Goal: Transaction & Acquisition: Book appointment/travel/reservation

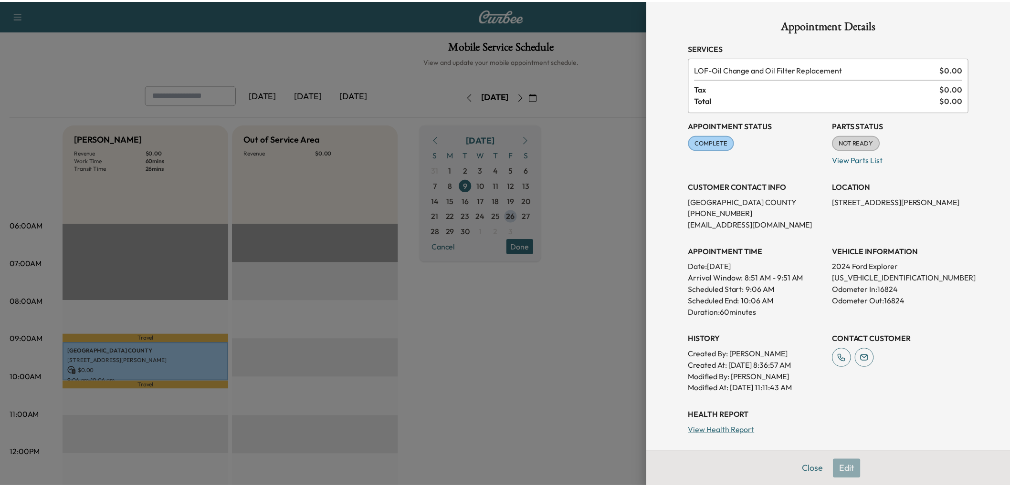
scroll to position [212, 0]
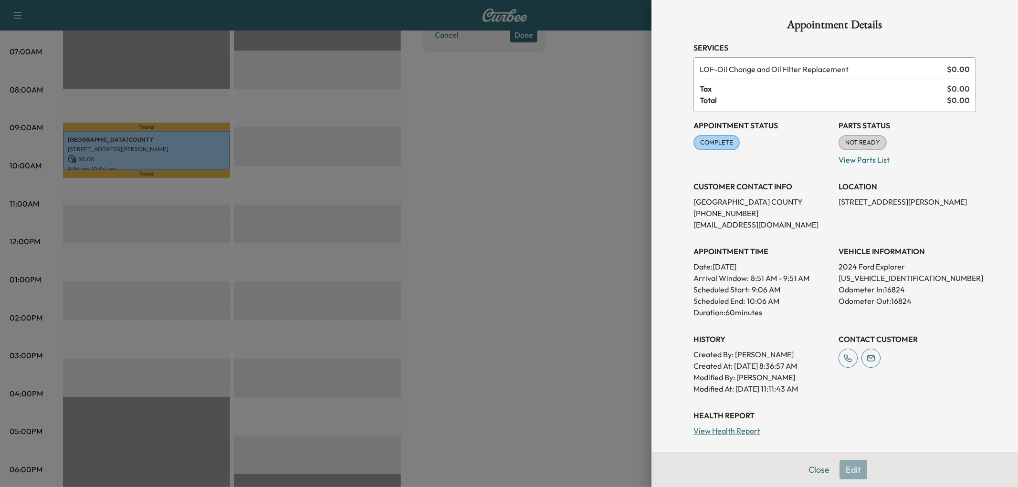
click at [523, 215] on div at bounding box center [509, 243] width 1018 height 487
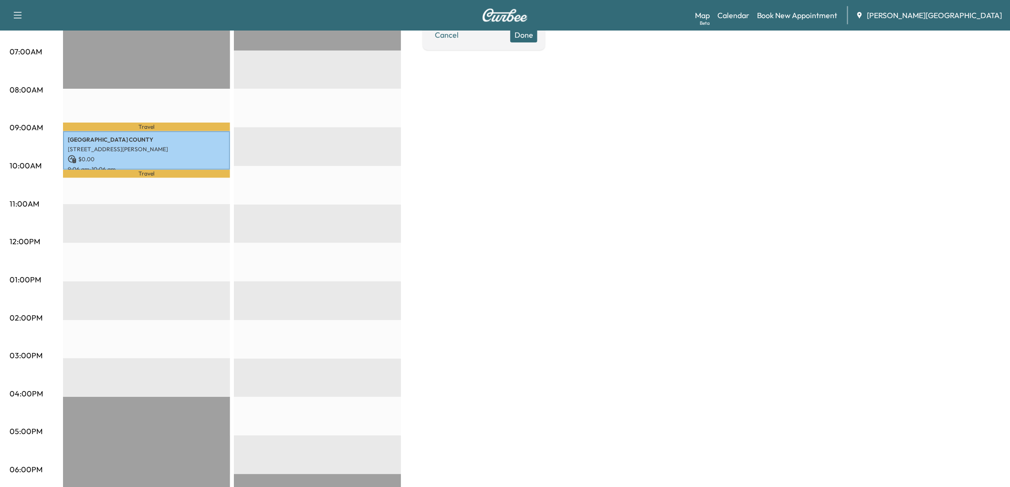
scroll to position [0, 0]
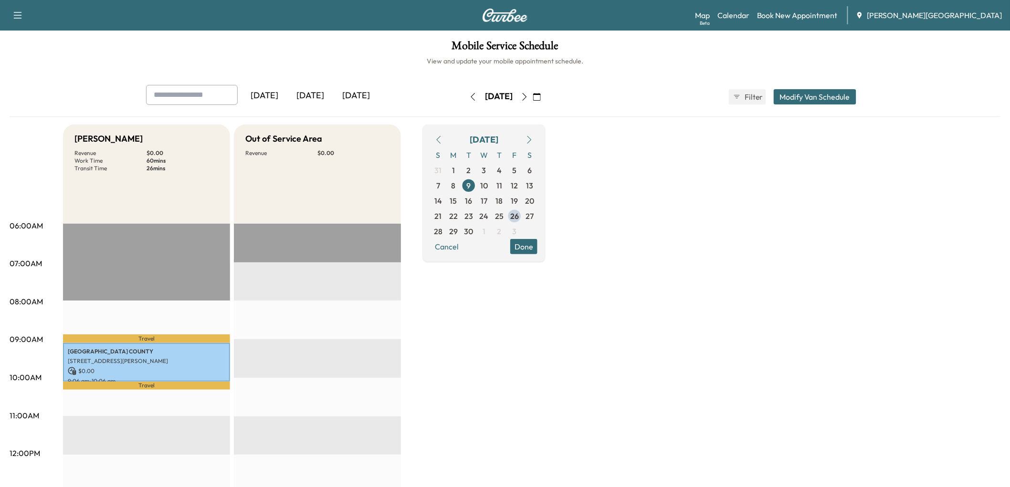
click at [326, 107] on div "[DATE]" at bounding box center [310, 96] width 46 height 22
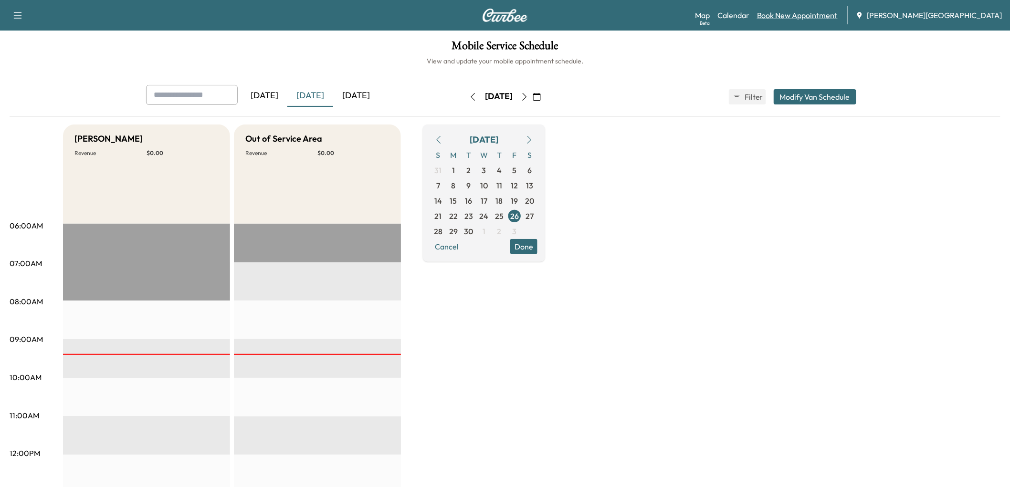
click at [834, 21] on link "Book New Appointment" at bounding box center [797, 15] width 81 height 11
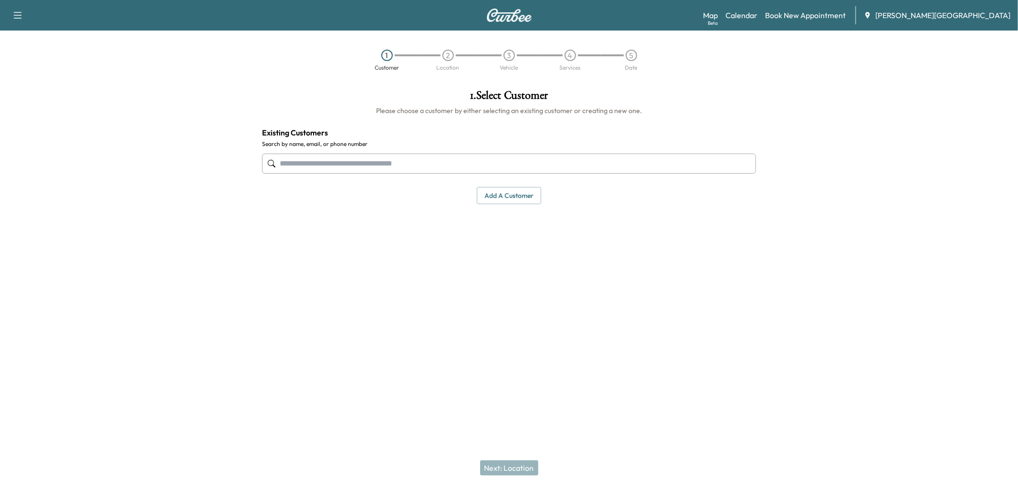
click at [433, 174] on input "text" at bounding box center [509, 164] width 494 height 20
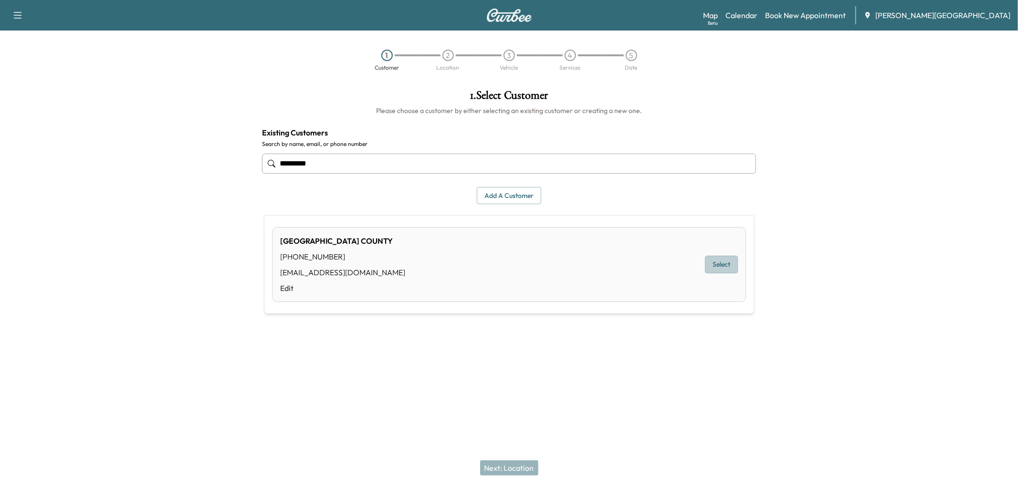
drag, startPoint x: 718, startPoint y: 270, endPoint x: 690, endPoint y: 346, distance: 81.4
click at [718, 270] on button "Select" at bounding box center [721, 265] width 33 height 18
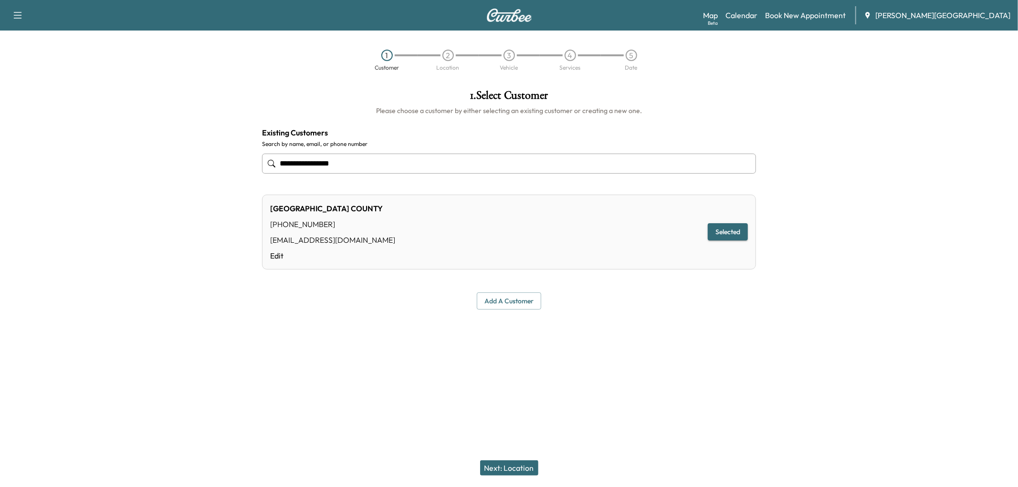
type input "**********"
click at [525, 464] on button "Next: Location" at bounding box center [509, 468] width 58 height 15
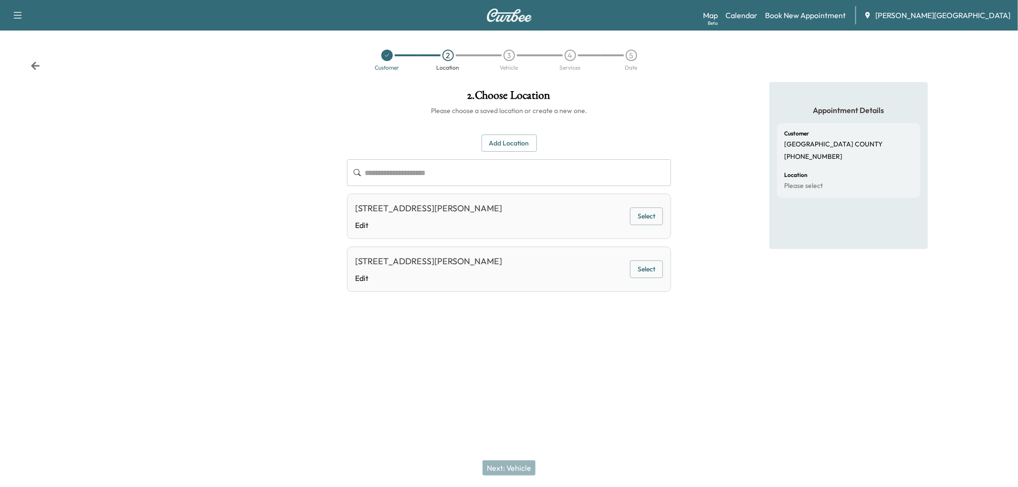
click at [640, 225] on button "Select" at bounding box center [646, 217] width 33 height 18
click at [498, 470] on button "Next: Vehicle" at bounding box center [509, 468] width 53 height 15
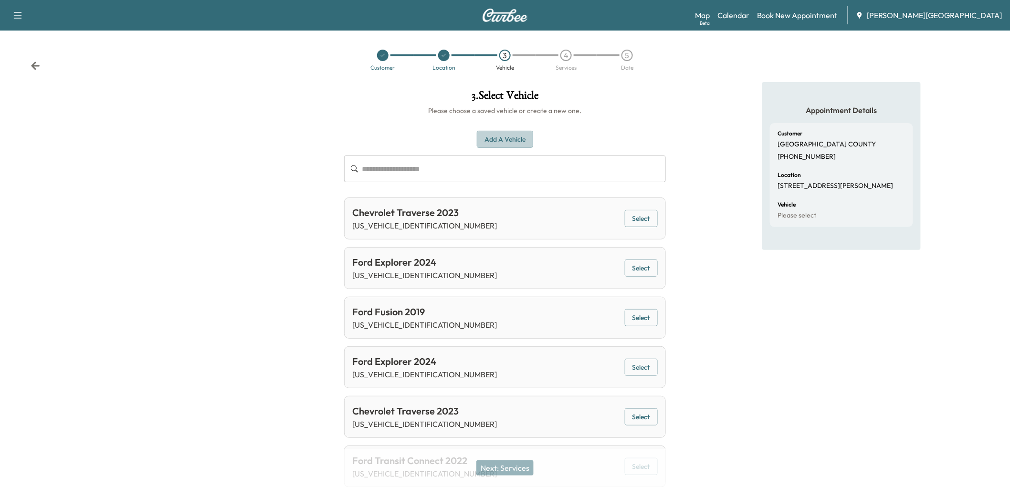
click at [531, 148] on button "Add a Vehicle" at bounding box center [505, 140] width 56 height 18
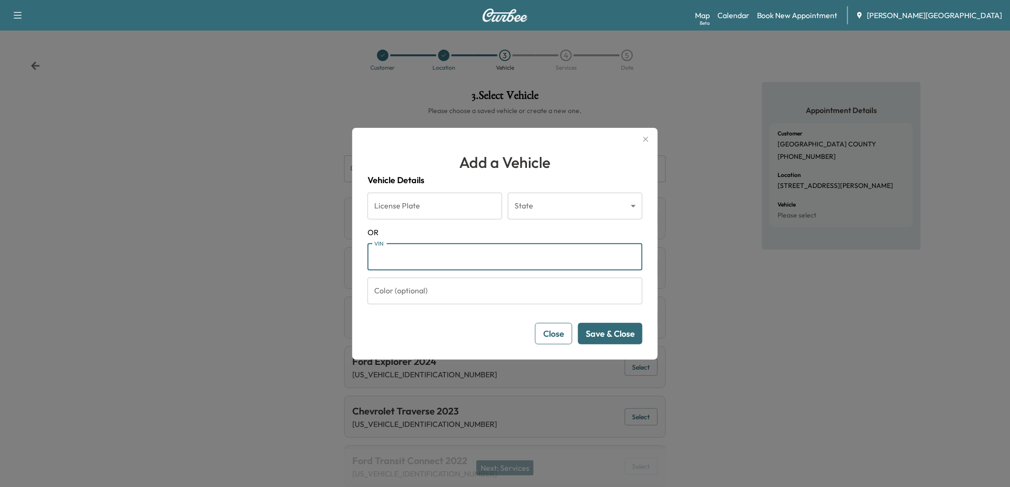
paste input "**********"
type input "**********"
click at [616, 345] on button "Save & Close" at bounding box center [610, 333] width 64 height 21
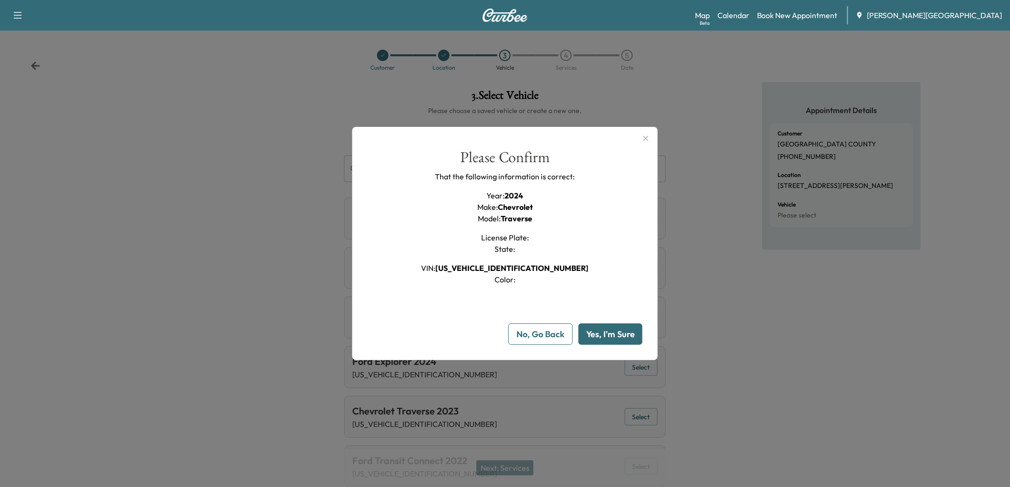
click at [610, 345] on button "Yes, I'm Sure" at bounding box center [610, 334] width 64 height 21
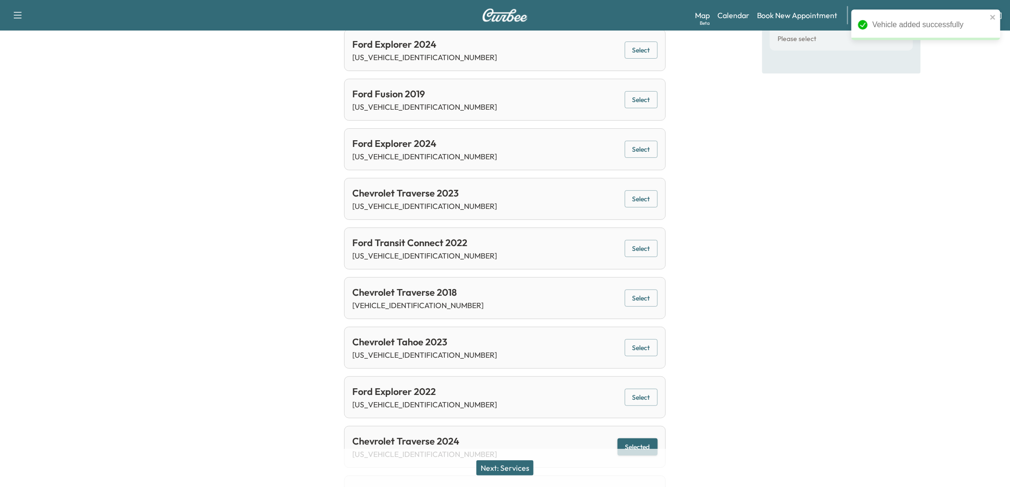
scroll to position [265, 0]
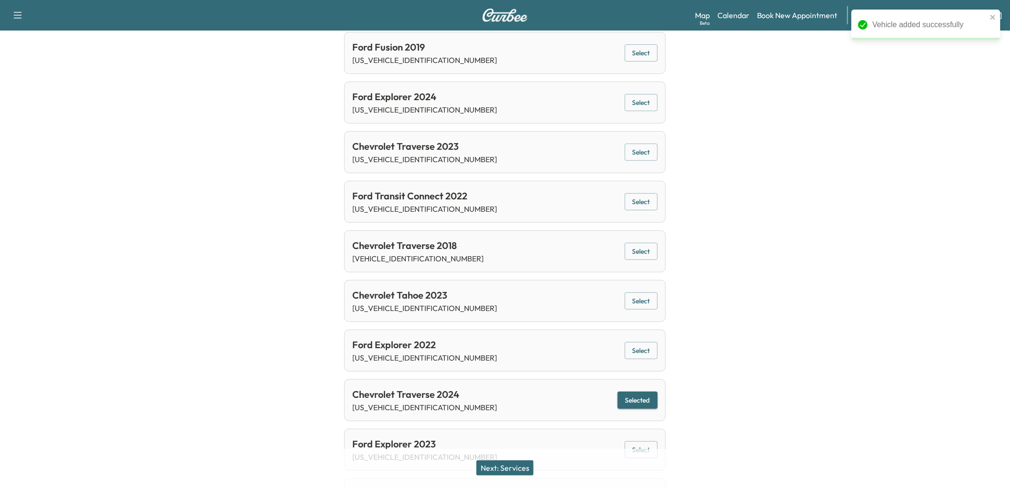
click at [516, 470] on button "Next: Services" at bounding box center [504, 468] width 57 height 15
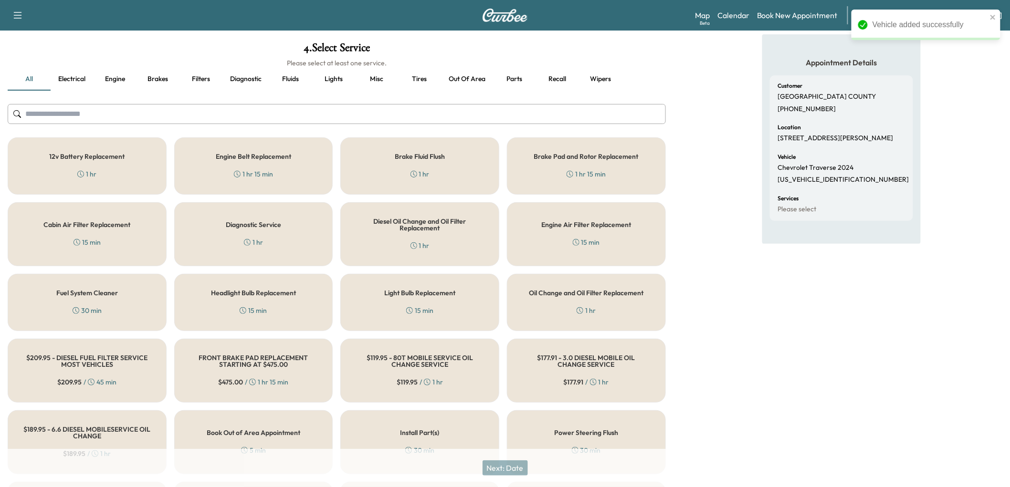
scroll to position [212, 0]
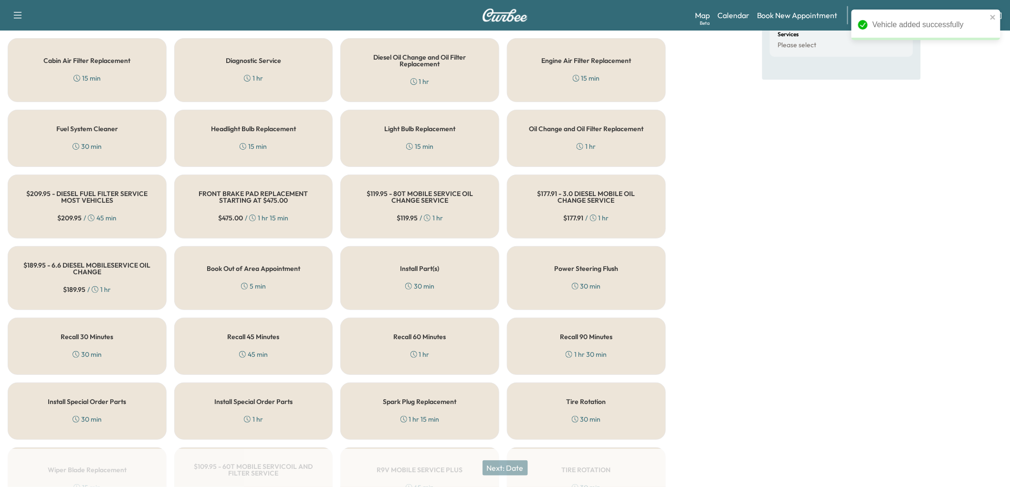
click at [555, 132] on h5 "Oil Change and Oil Filter Replacement" at bounding box center [586, 129] width 115 height 7
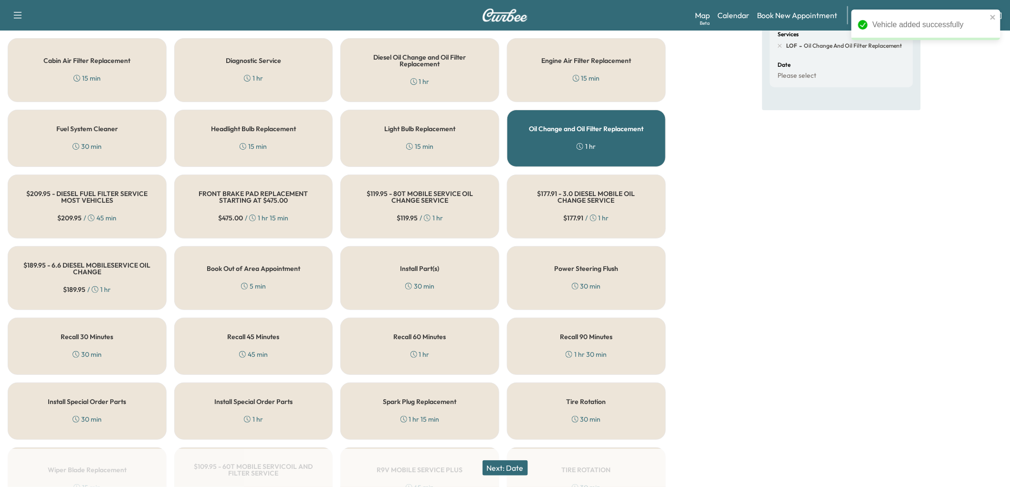
click at [523, 465] on button "Next: Date" at bounding box center [505, 468] width 45 height 15
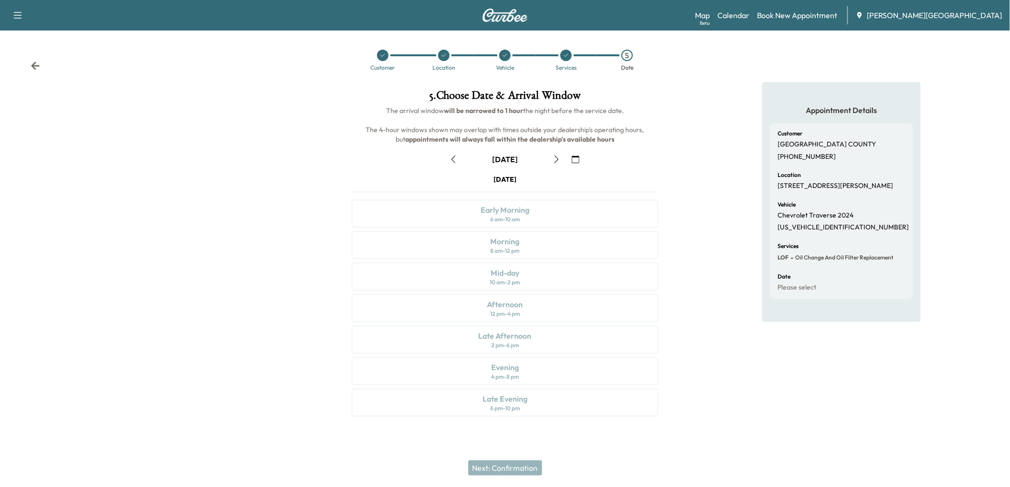
click at [457, 163] on icon "button" at bounding box center [454, 160] width 8 height 8
click at [516, 255] on div "8 am - 12 pm" at bounding box center [504, 251] width 29 height 8
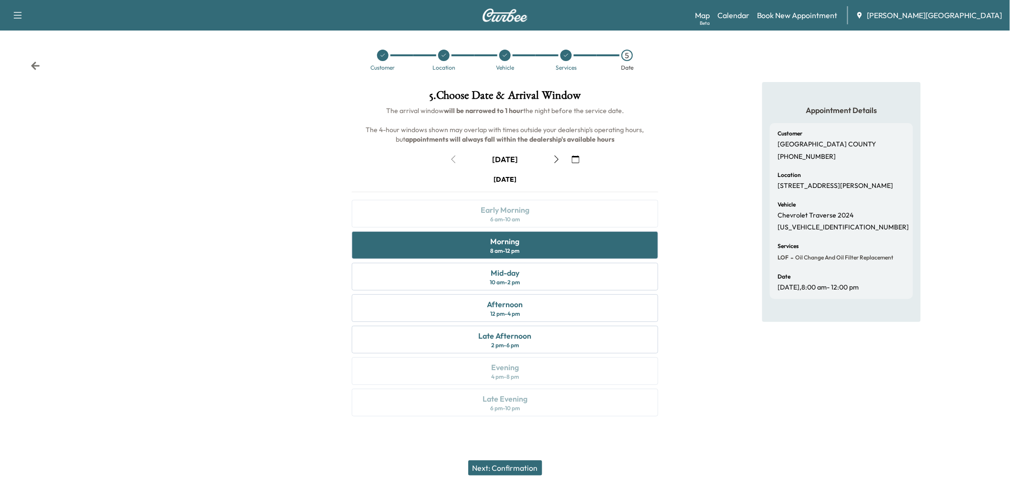
click at [513, 468] on button "Next: Confirmation" at bounding box center [505, 468] width 74 height 15
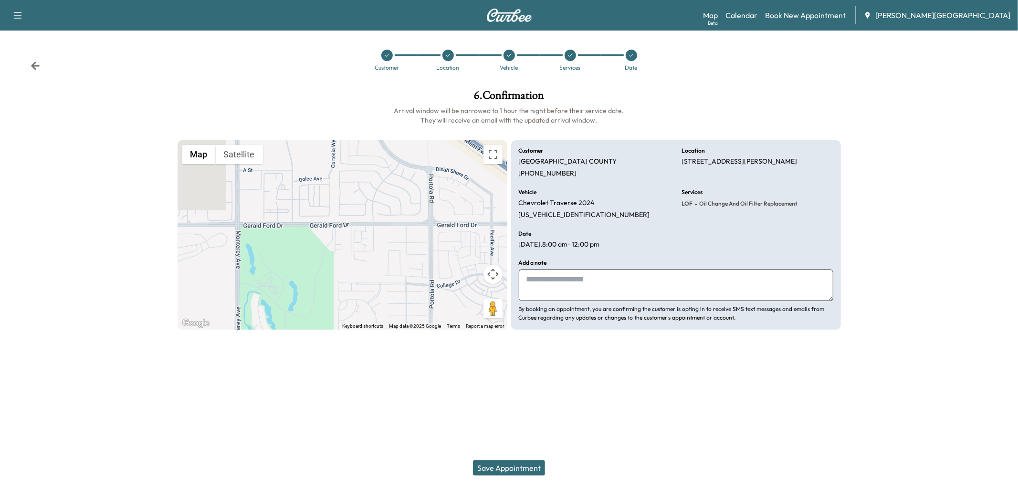
paste textarea "**********"
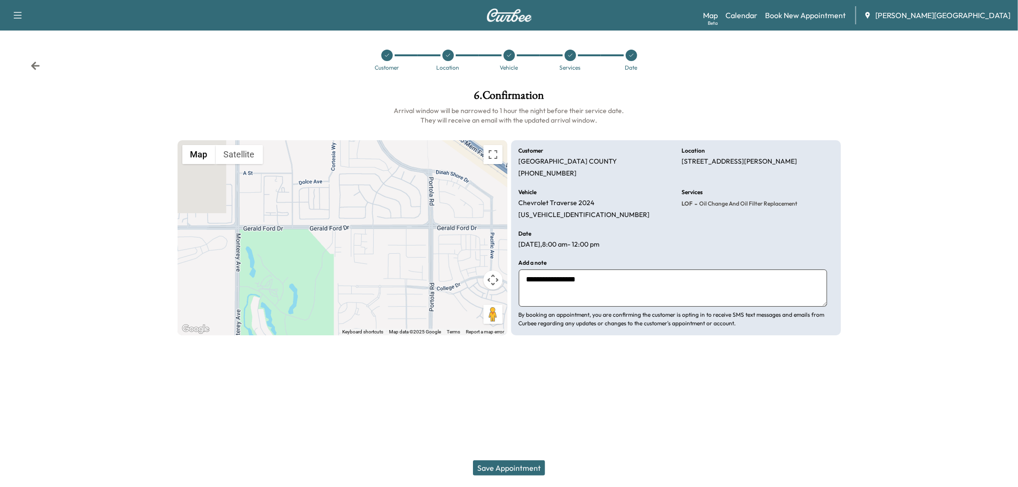
type textarea "**********"
click at [527, 464] on button "Save Appointment" at bounding box center [509, 468] width 72 height 15
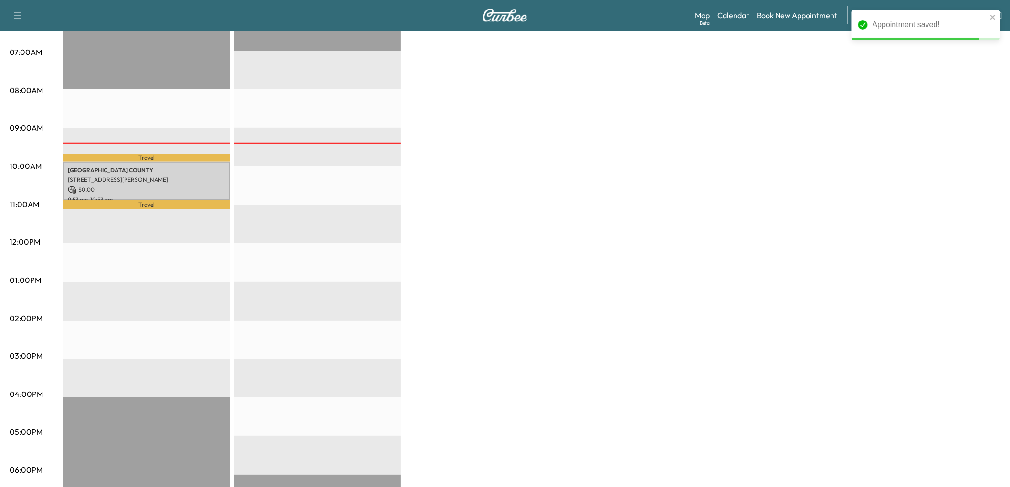
scroll to position [212, 0]
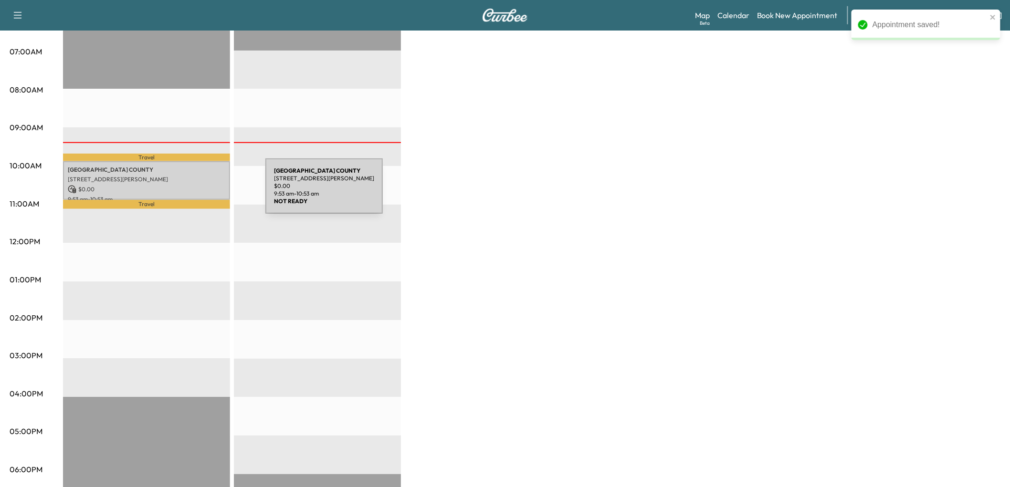
click at [194, 174] on p "RIVERSIDE COUNTY" at bounding box center [147, 170] width 158 height 8
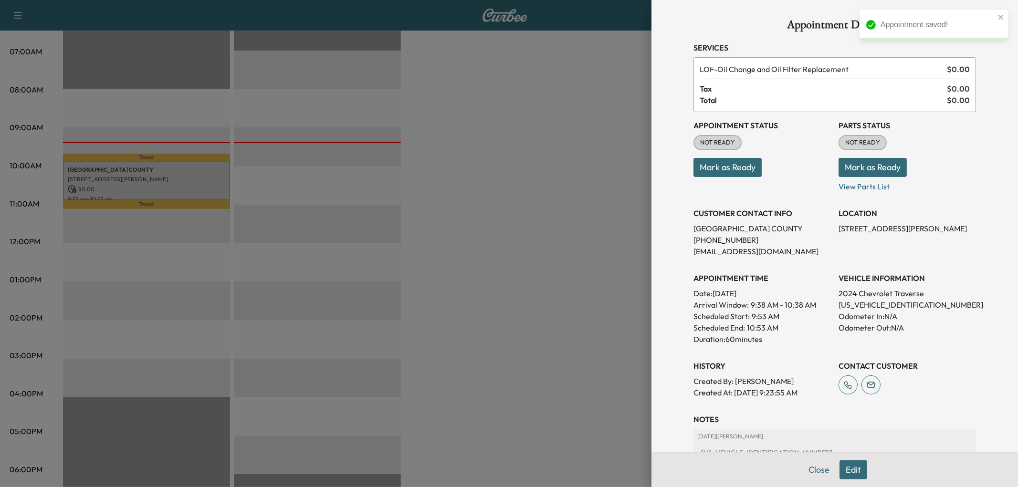
click at [728, 177] on button "Mark as Ready" at bounding box center [727, 167] width 68 height 19
click at [583, 273] on div at bounding box center [509, 243] width 1018 height 487
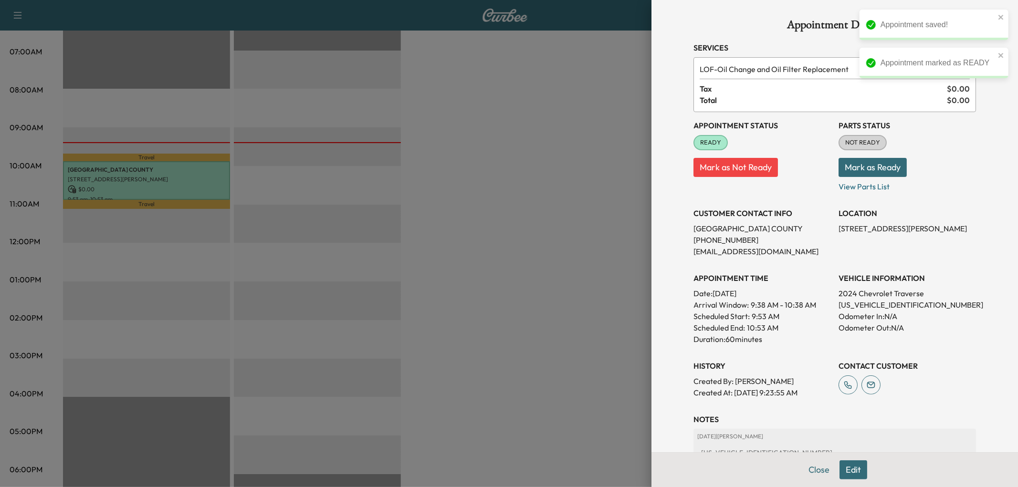
click at [565, 224] on div at bounding box center [509, 243] width 1018 height 487
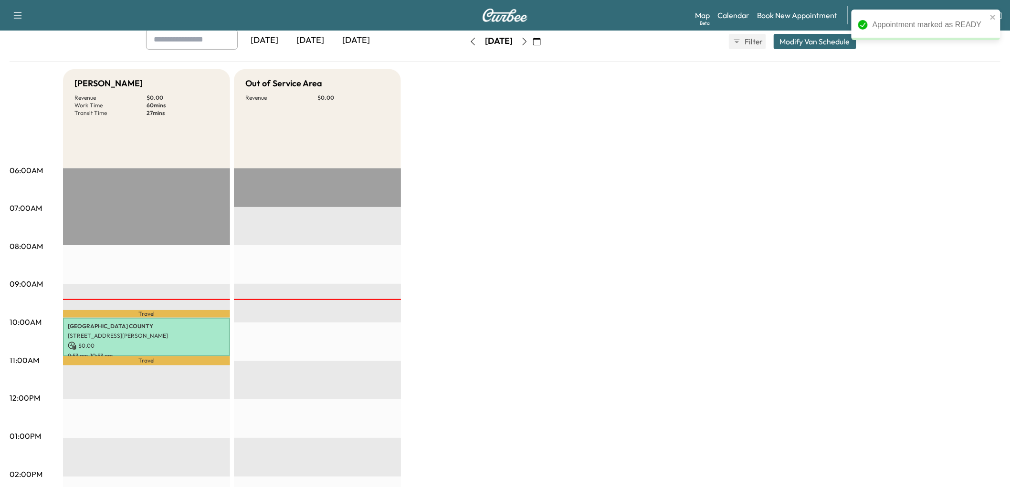
scroll to position [0, 0]
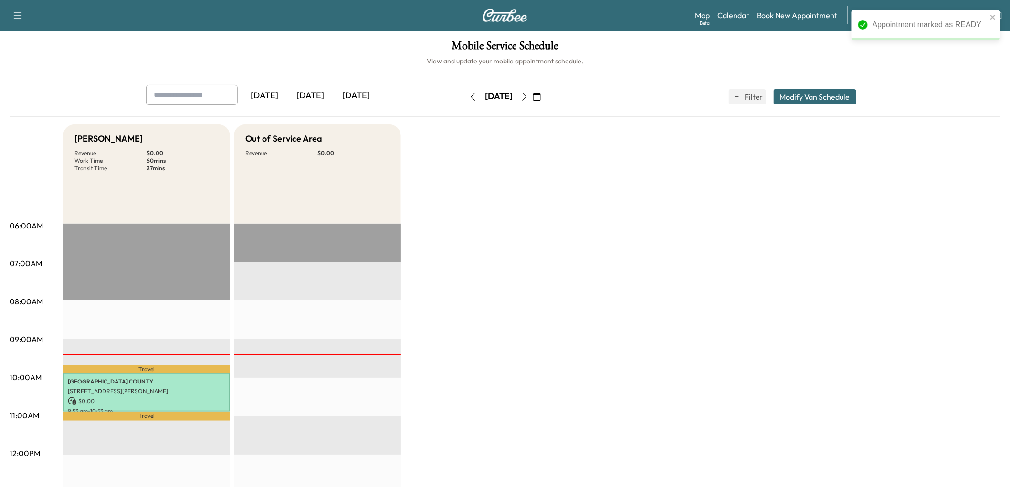
click at [806, 21] on link "Book New Appointment" at bounding box center [797, 15] width 81 height 11
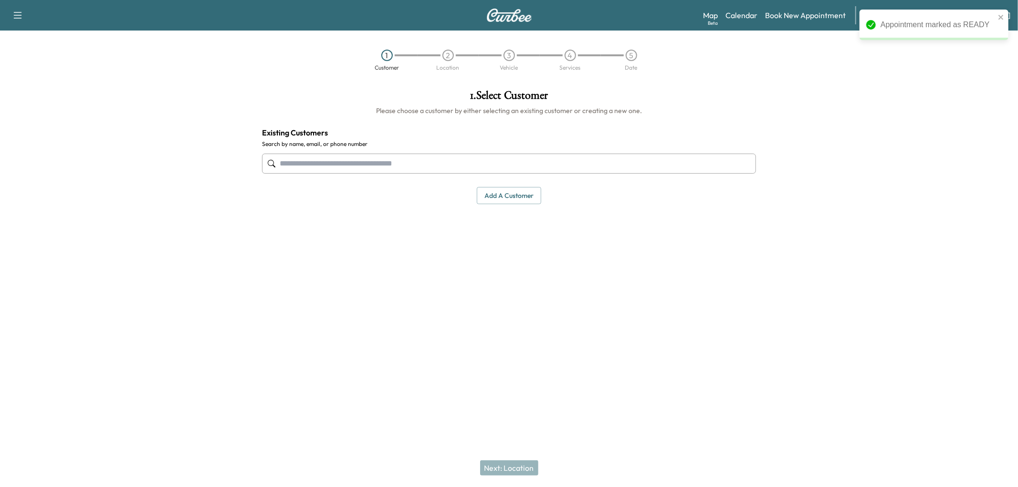
click at [494, 205] on button "Add a customer" at bounding box center [509, 196] width 64 height 18
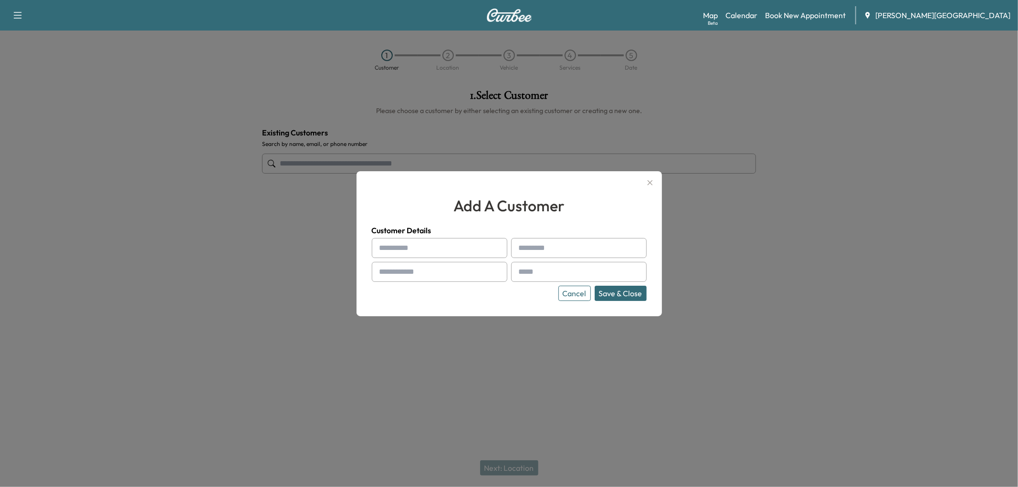
click at [648, 180] on icon "button" at bounding box center [649, 182] width 5 height 5
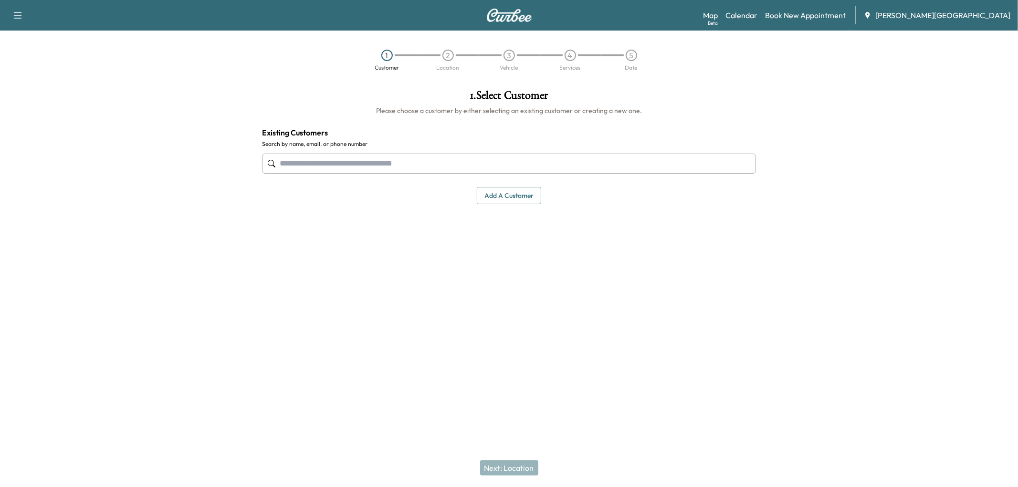
click at [533, 174] on input "text" at bounding box center [509, 164] width 494 height 20
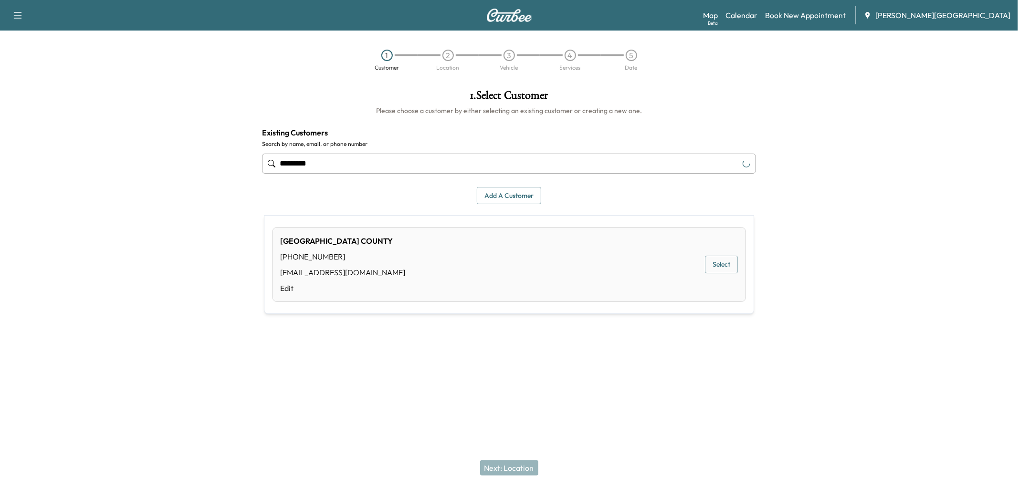
click at [476, 274] on div "RIVERSIDE COUNTY (760) 836-1600 NO@EMAIL.COM Edit Select" at bounding box center [509, 264] width 474 height 75
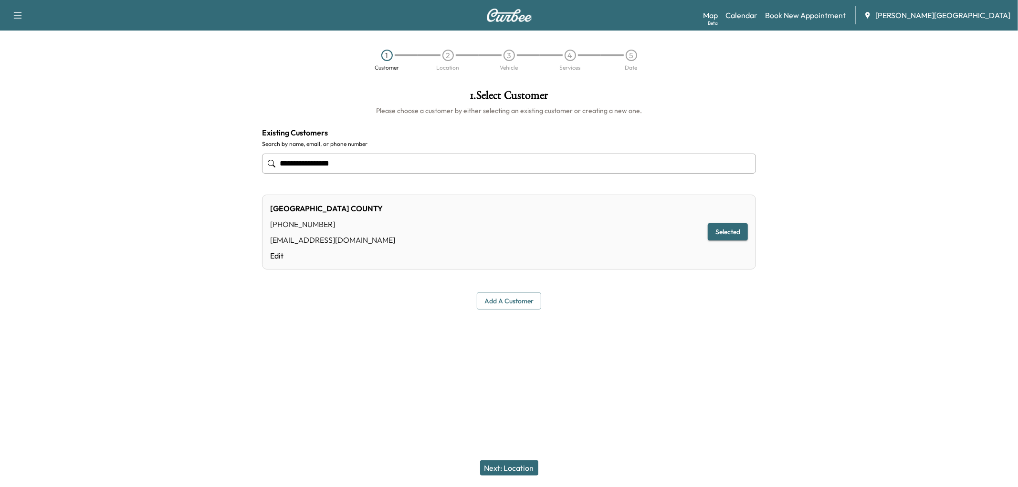
type input "**********"
click at [504, 462] on button "Next: Location" at bounding box center [509, 468] width 58 height 15
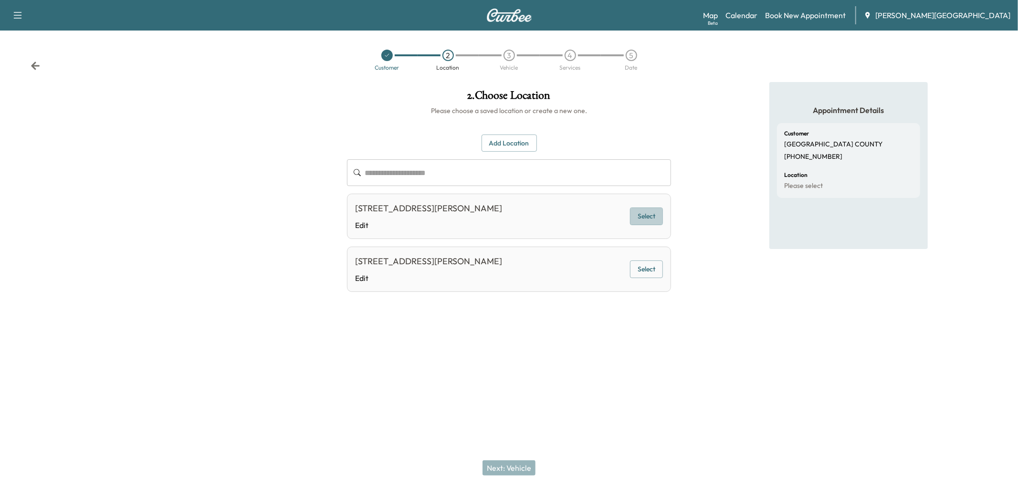
click at [630, 225] on button "Select" at bounding box center [646, 217] width 33 height 18
click at [507, 469] on button "Next: Vehicle" at bounding box center [509, 468] width 53 height 15
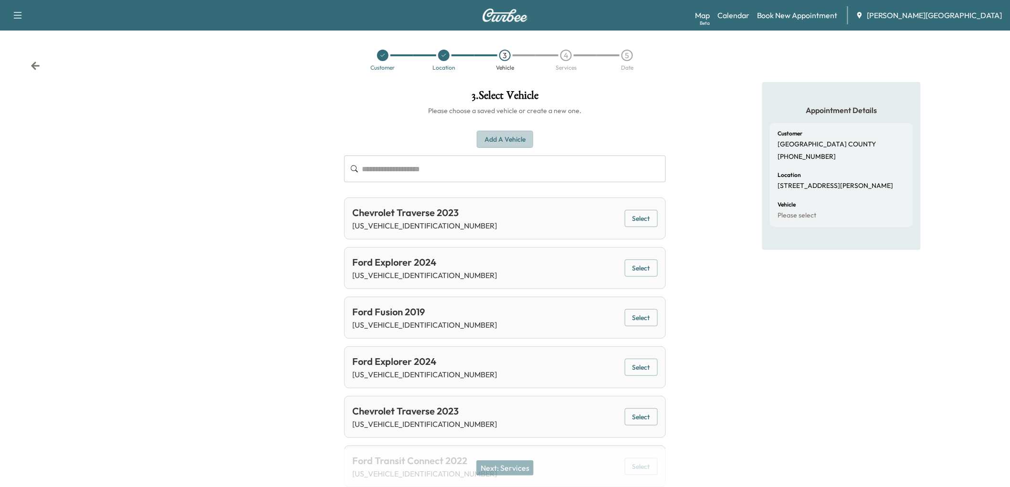
click at [497, 148] on button "Add a Vehicle" at bounding box center [505, 140] width 56 height 18
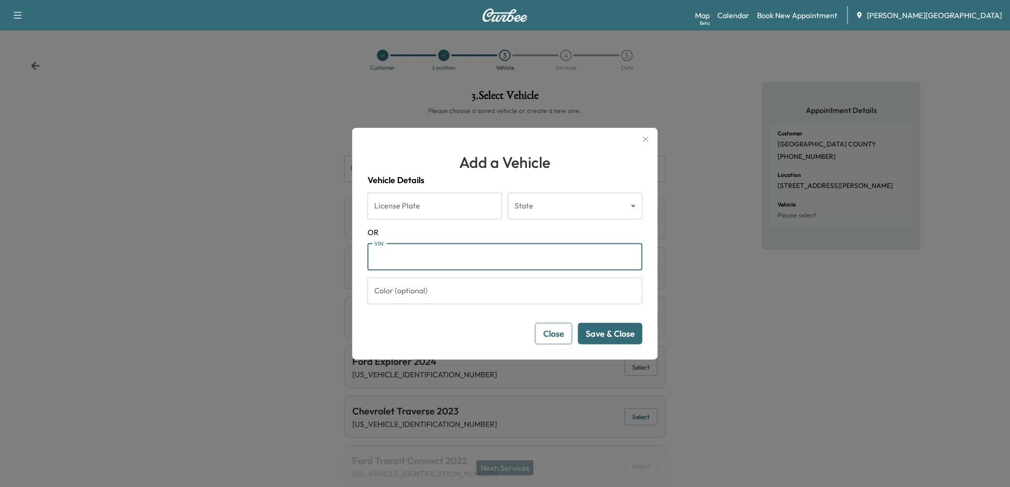
paste input "**********"
type input "**********"
click at [617, 345] on button "Save & Close" at bounding box center [610, 333] width 64 height 21
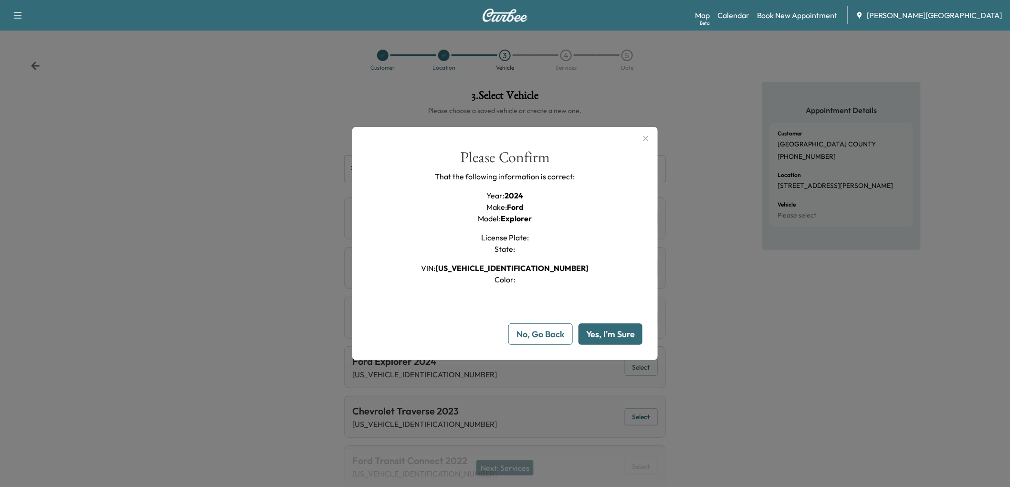
click at [617, 345] on button "Yes, I'm Sure" at bounding box center [610, 334] width 64 height 21
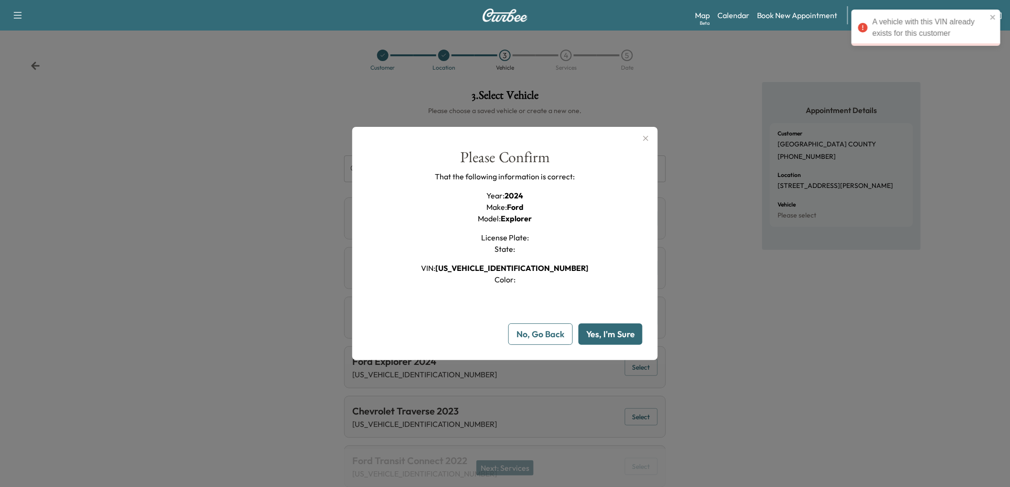
click at [616, 345] on button "Yes, I'm Sure" at bounding box center [610, 334] width 64 height 21
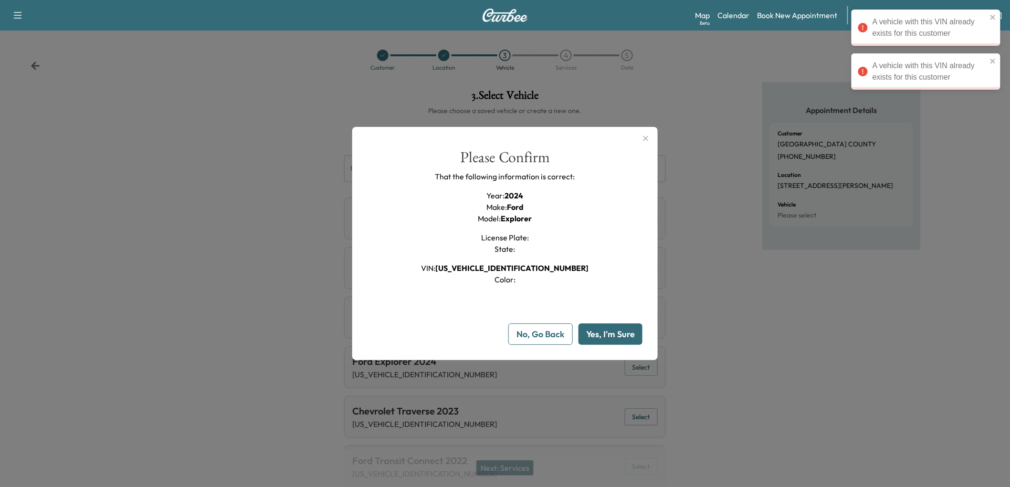
click at [647, 133] on icon "button" at bounding box center [645, 138] width 11 height 11
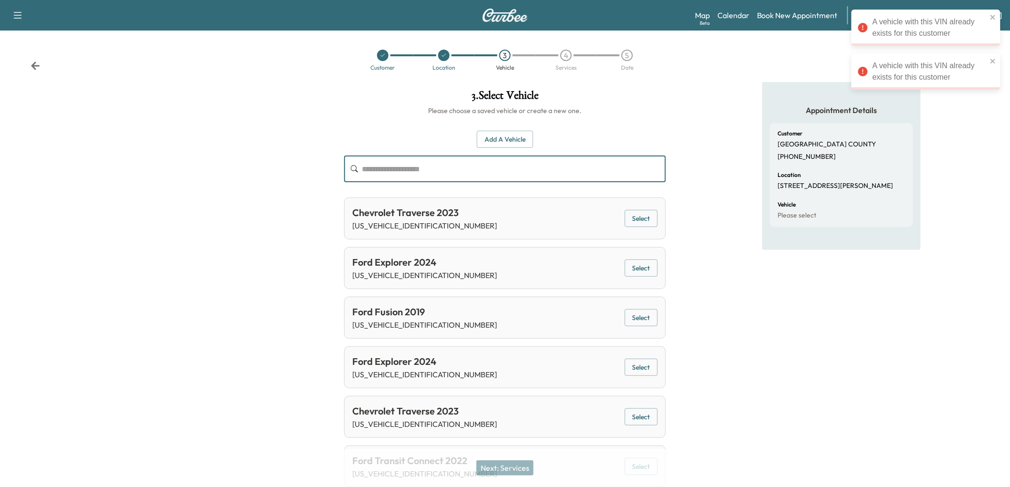
paste input "**********"
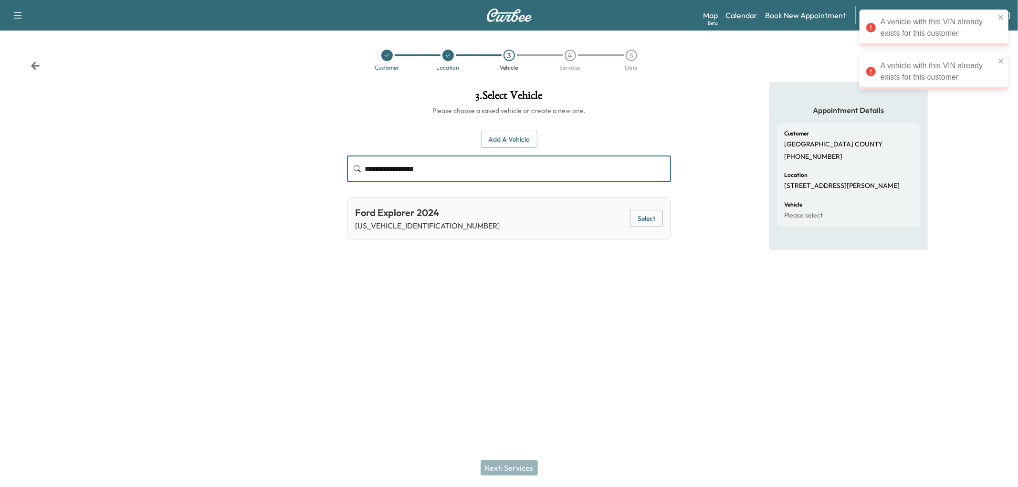
type input "**********"
click at [514, 240] on div "Ford Explorer 2024 1FM5K8AB1RGA85106 Select" at bounding box center [509, 219] width 324 height 42
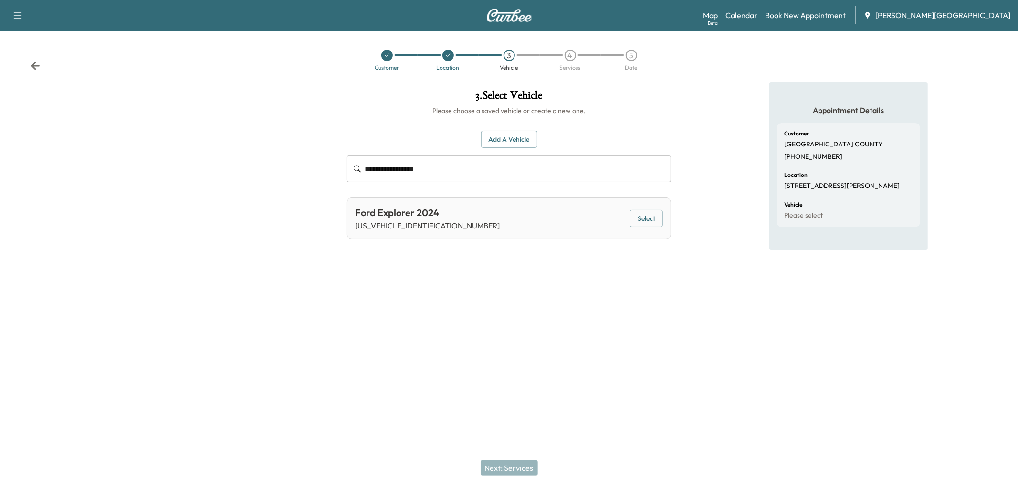
drag, startPoint x: 646, startPoint y: 261, endPoint x: 641, endPoint y: 271, distance: 10.7
click at [646, 228] on button "Select" at bounding box center [646, 219] width 33 height 18
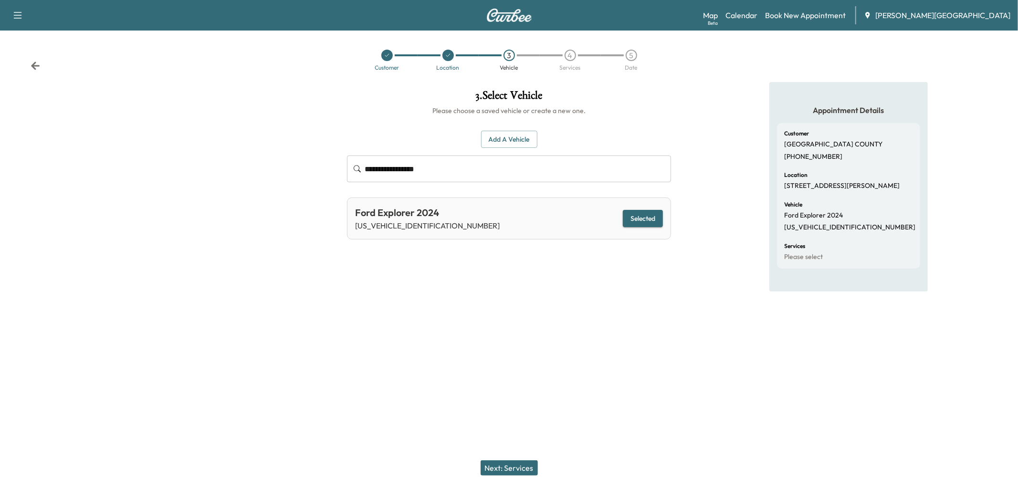
click at [507, 469] on button "Next: Services" at bounding box center [509, 468] width 57 height 15
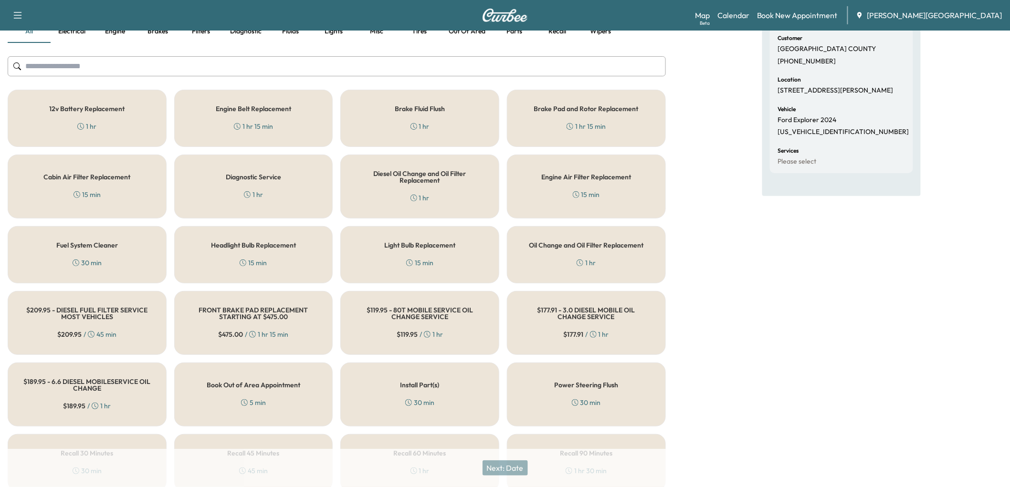
scroll to position [106, 0]
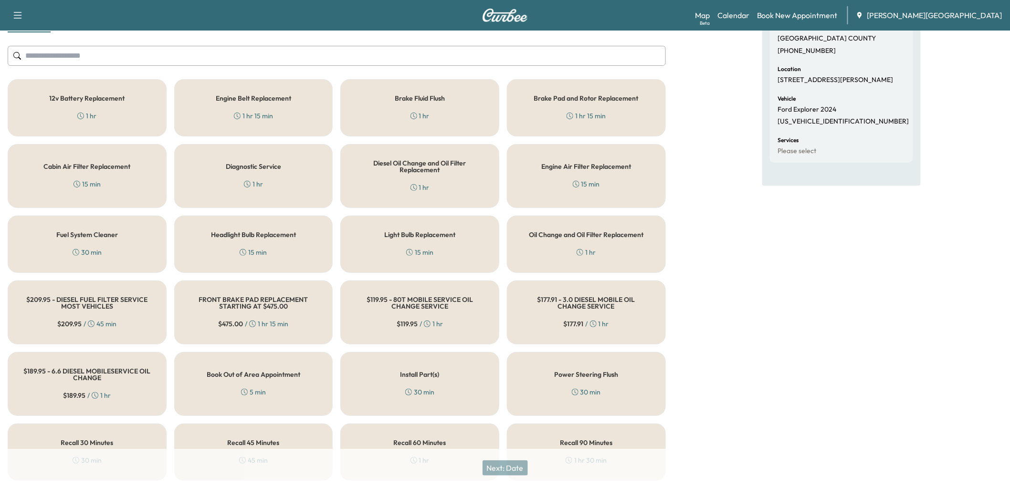
click at [551, 238] on h5 "Oil Change and Oil Filter Replacement" at bounding box center [586, 234] width 115 height 7
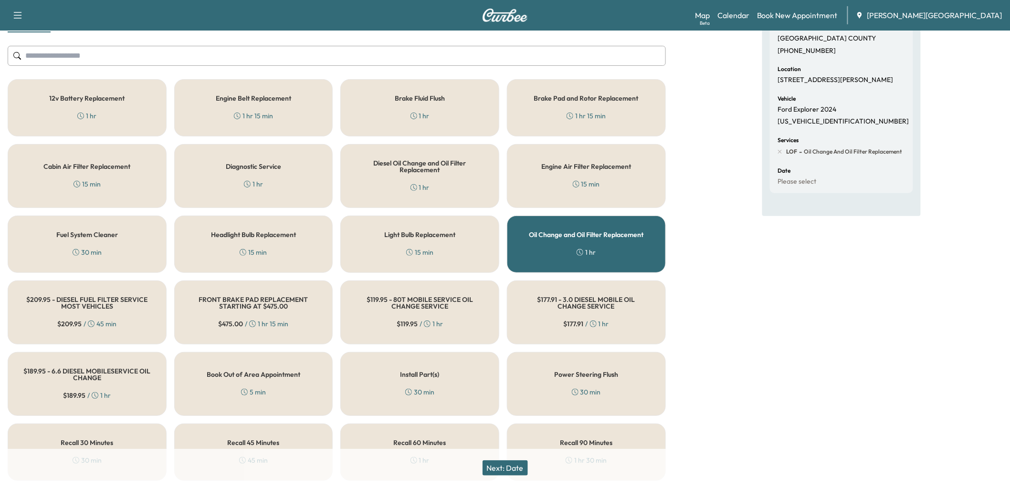
click at [517, 463] on button "Next: Date" at bounding box center [505, 468] width 45 height 15
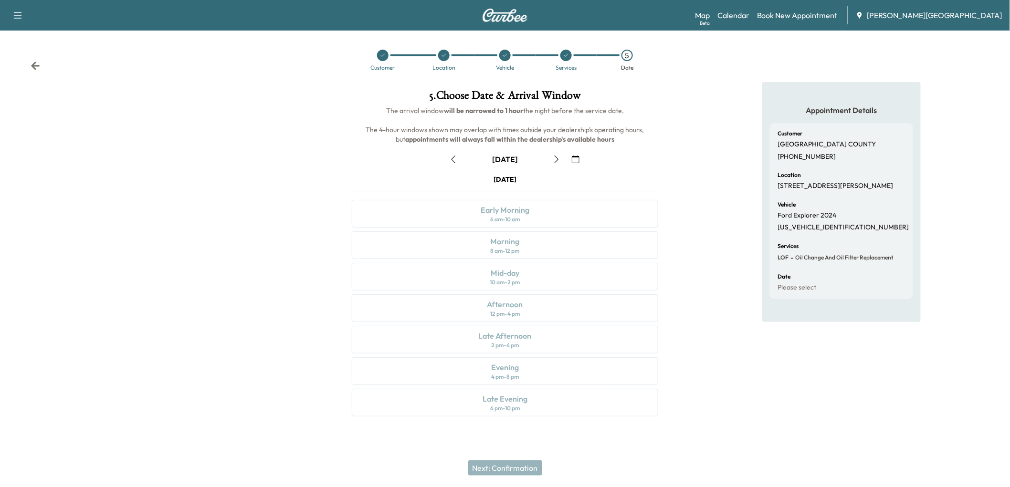
click at [450, 167] on button "button" at bounding box center [453, 159] width 16 height 15
click at [500, 236] on div "Morning" at bounding box center [504, 241] width 29 height 11
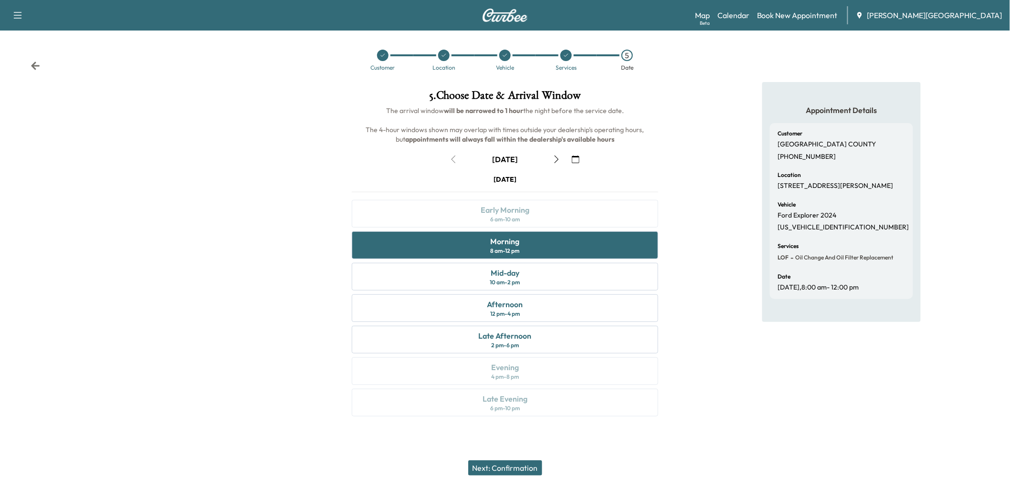
click at [504, 463] on button "Next: Confirmation" at bounding box center [505, 468] width 74 height 15
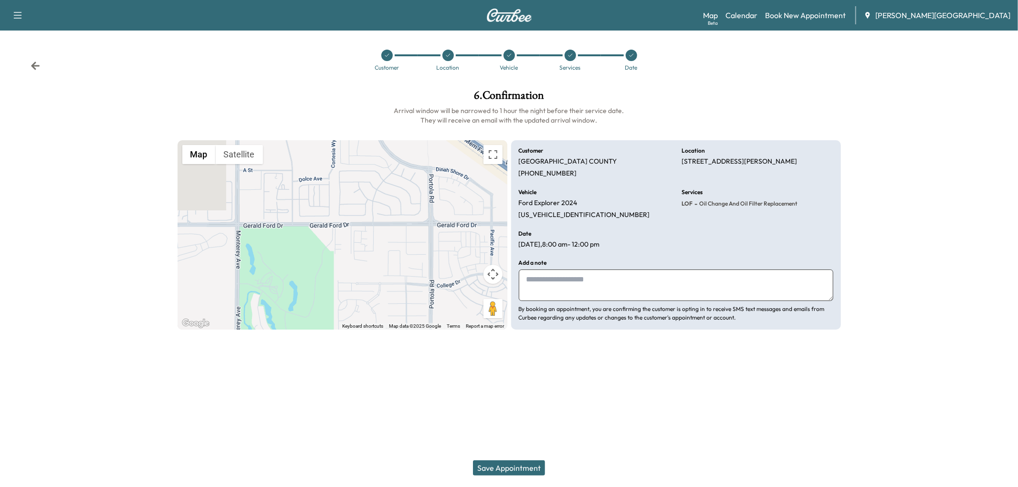
paste textarea "**********"
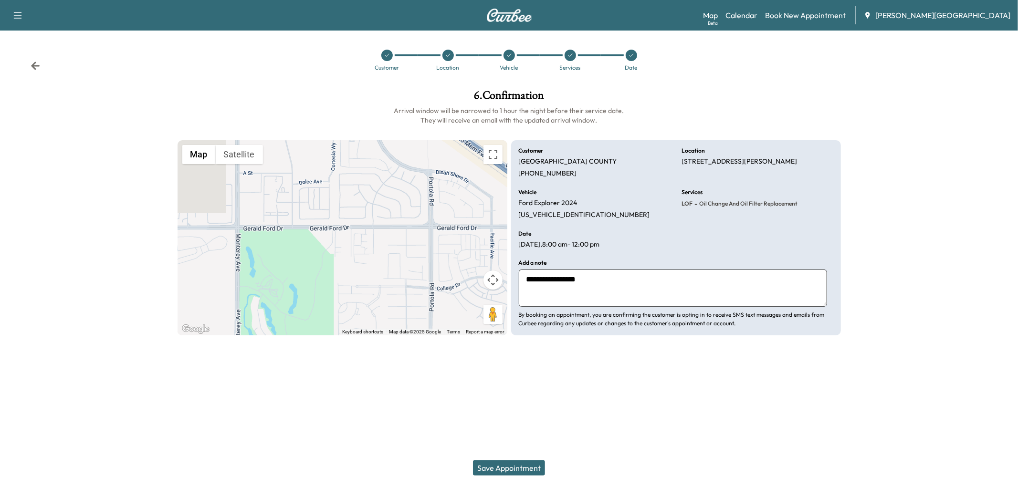
type textarea "**********"
click at [534, 461] on button "Save Appointment" at bounding box center [509, 468] width 72 height 15
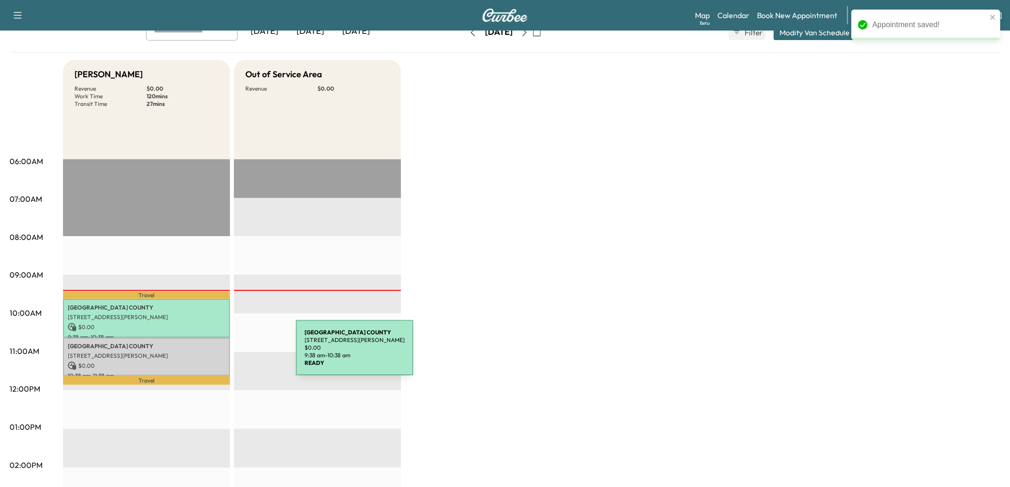
scroll to position [159, 0]
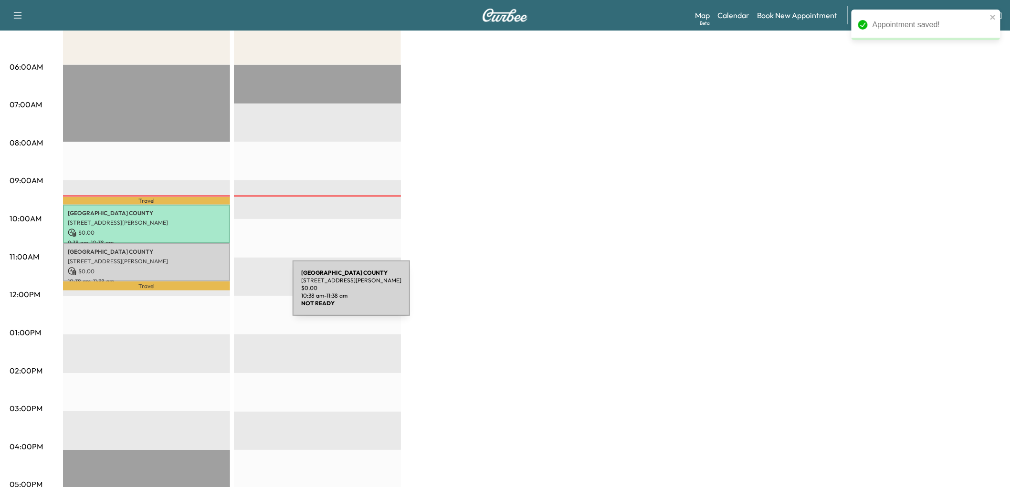
click at [221, 282] on div "RIVERSIDE COUNTY 73-705 Gerald Ford Dr, Palm Desert, CA 92211, USA $ 0.00 10:38…" at bounding box center [146, 262] width 167 height 39
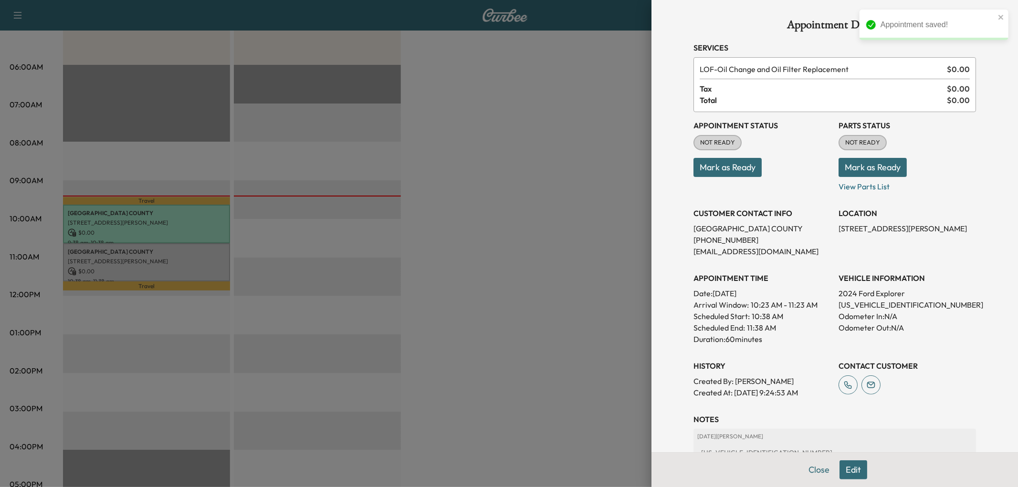
click at [742, 177] on button "Mark as Ready" at bounding box center [727, 167] width 68 height 19
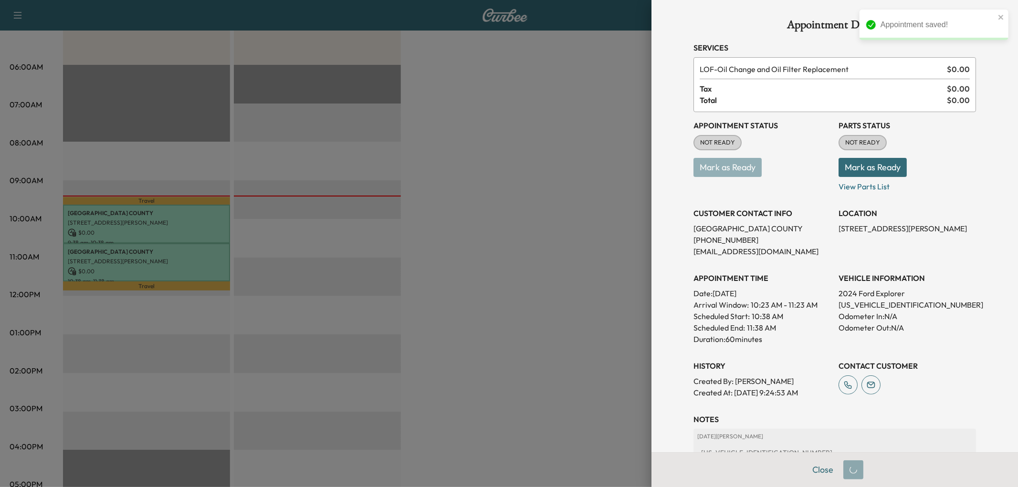
drag, startPoint x: 460, startPoint y: 312, endPoint x: 314, endPoint y: 290, distance: 147.8
click at [459, 312] on div at bounding box center [509, 243] width 1018 height 487
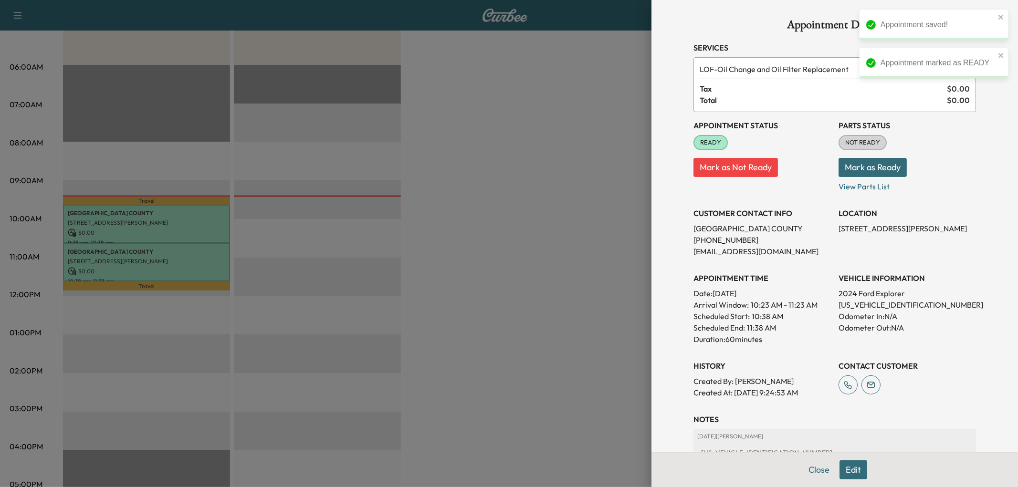
click at [502, 240] on div at bounding box center [509, 243] width 1018 height 487
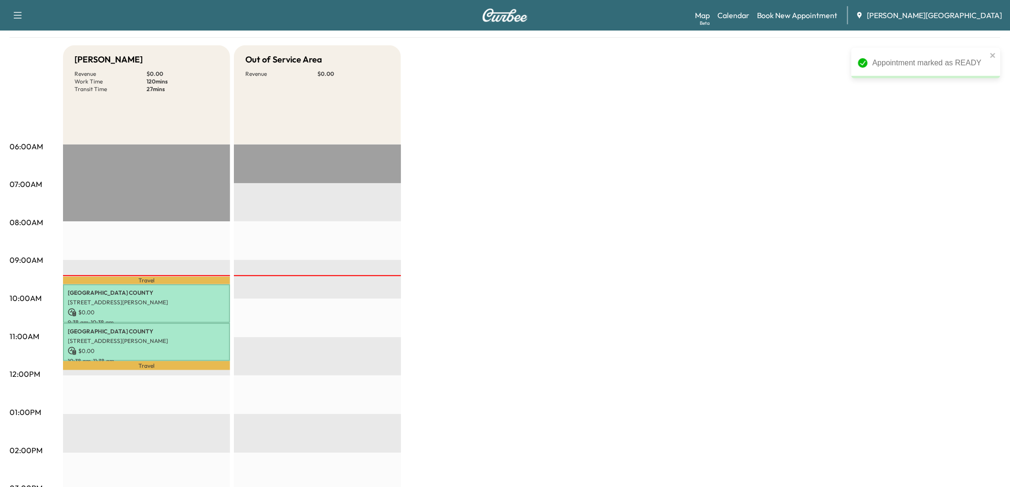
scroll to position [0, 0]
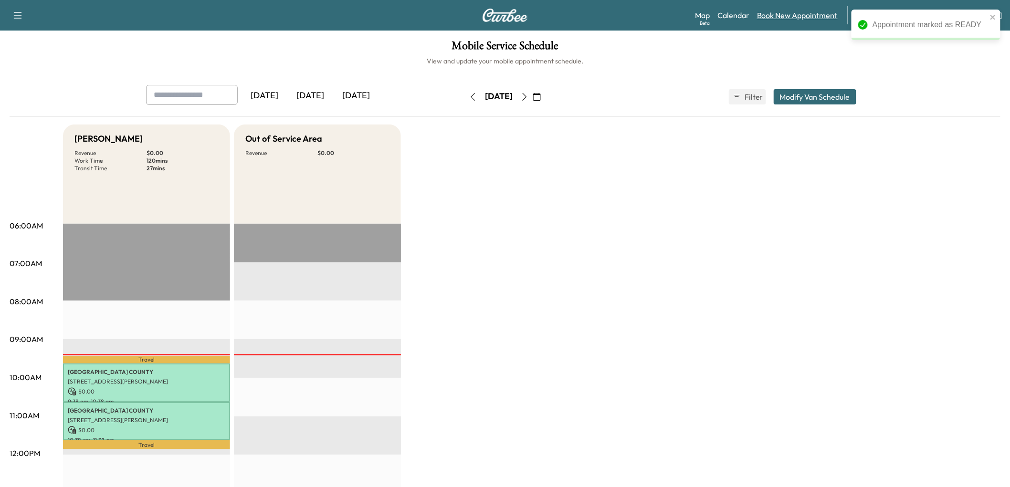
click at [818, 21] on link "Book New Appointment" at bounding box center [797, 15] width 81 height 11
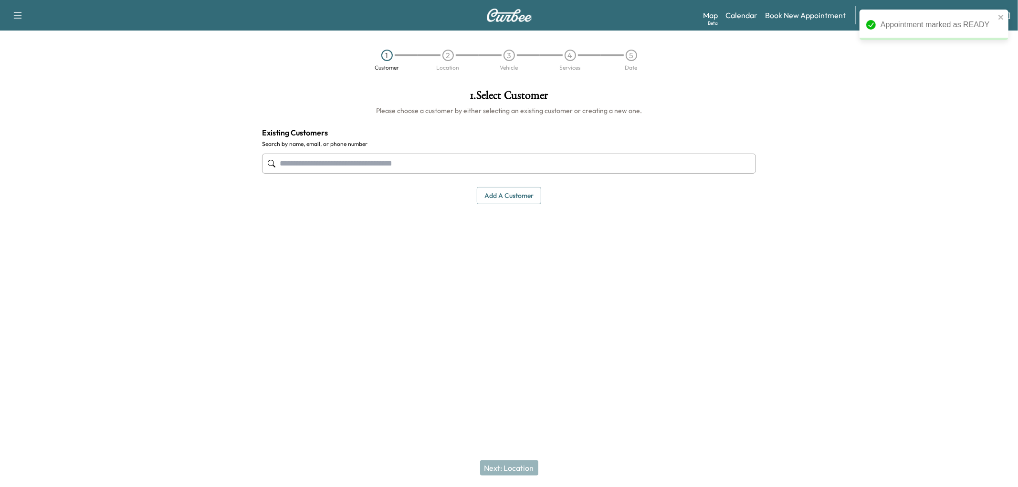
drag, startPoint x: 483, startPoint y: 197, endPoint x: 478, endPoint y: 206, distance: 10.7
click at [480, 174] on input "text" at bounding box center [509, 164] width 494 height 20
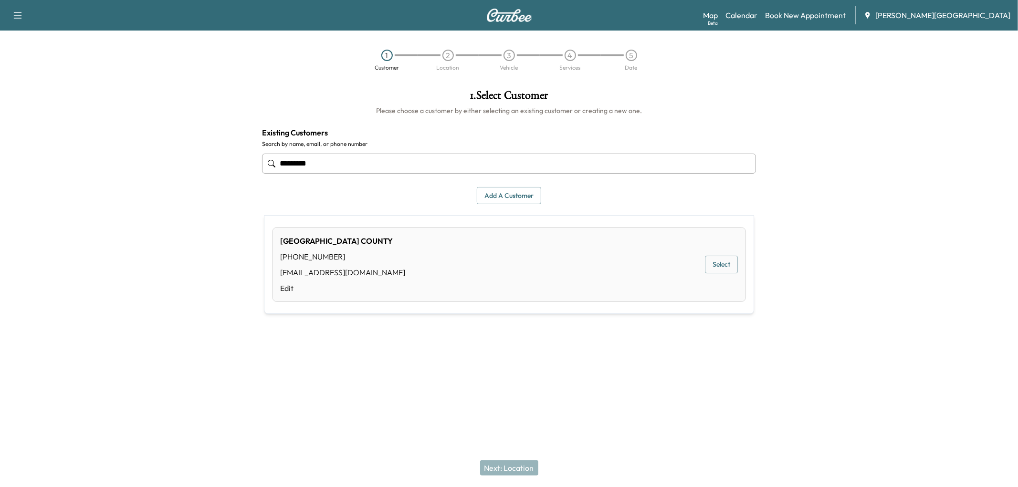
click at [430, 275] on div "RIVERSIDE COUNTY (760) 836-1600 NO@EMAIL.COM Edit Select" at bounding box center [509, 264] width 474 height 75
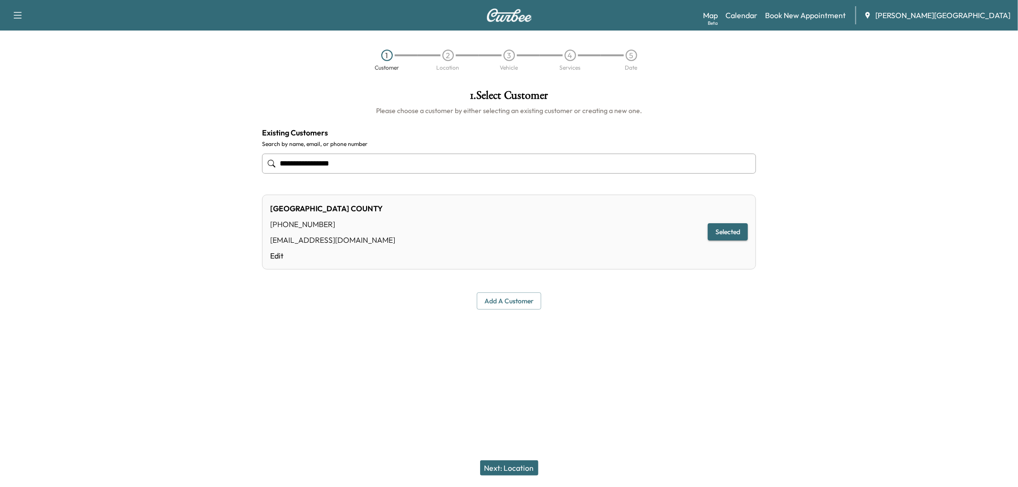
type input "**********"
click at [509, 475] on div "Next: Location" at bounding box center [509, 468] width 1018 height 38
click at [509, 466] on button "Next: Location" at bounding box center [509, 468] width 58 height 15
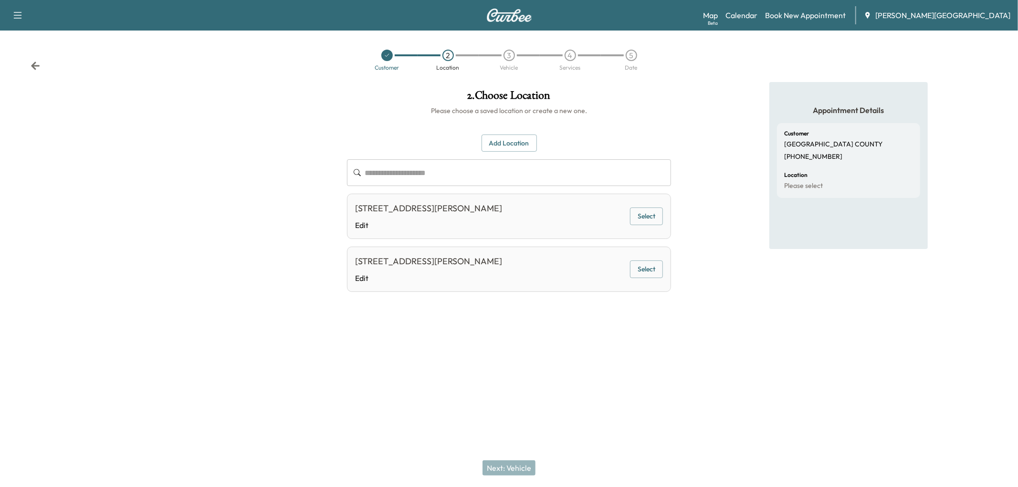
click at [632, 225] on button "Select" at bounding box center [646, 217] width 33 height 18
click at [526, 463] on button "Next: Vehicle" at bounding box center [509, 468] width 53 height 15
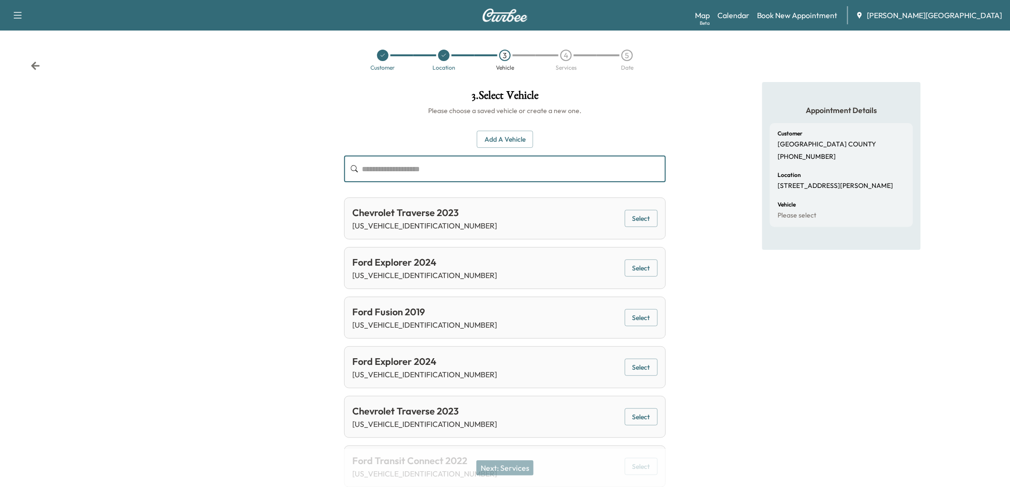
paste input "**********"
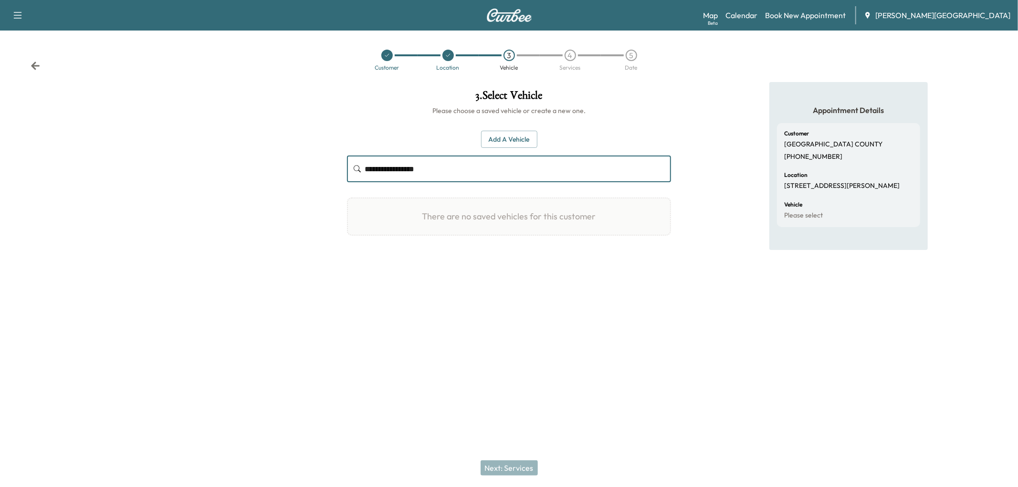
type input "**********"
click at [526, 148] on button "Add a Vehicle" at bounding box center [509, 140] width 56 height 18
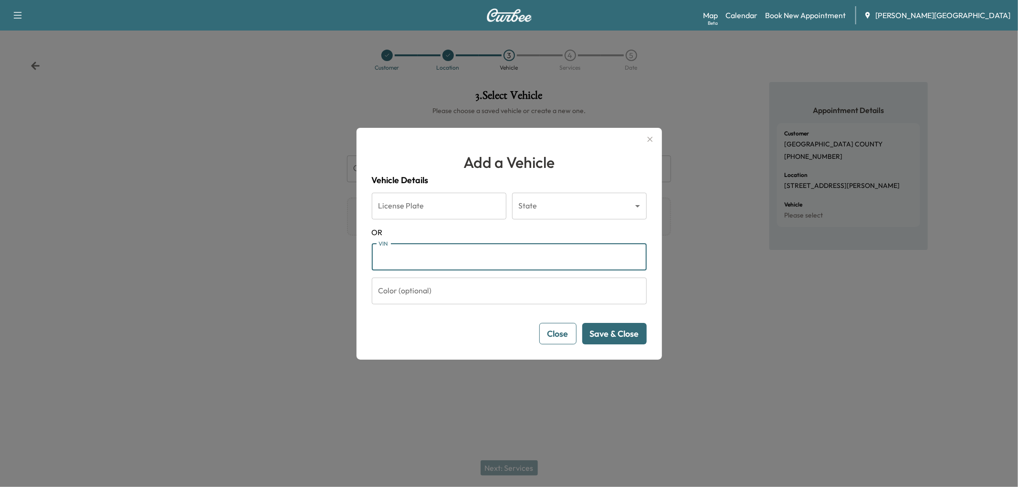
paste input "**********"
type input "**********"
click at [601, 345] on button "Save & Close" at bounding box center [614, 333] width 64 height 21
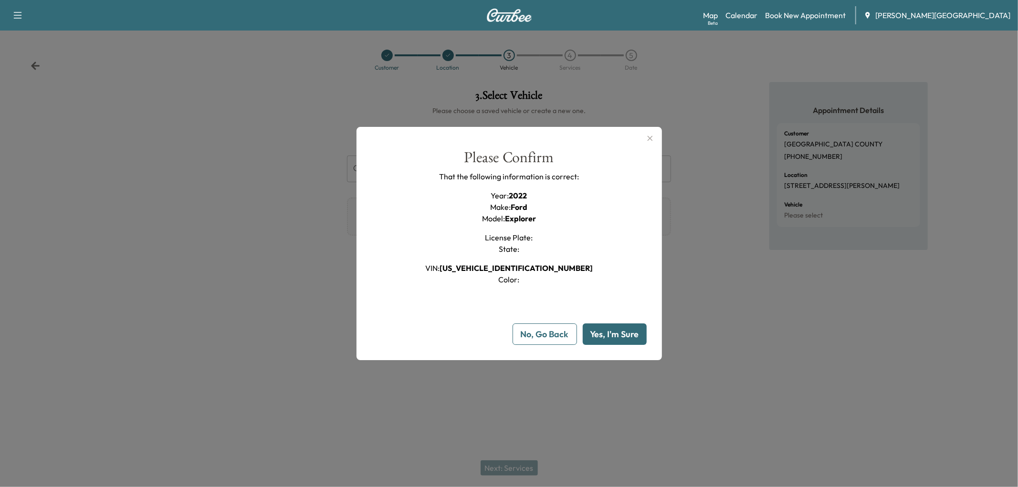
click at [598, 345] on button "Yes, I'm Sure" at bounding box center [615, 334] width 64 height 21
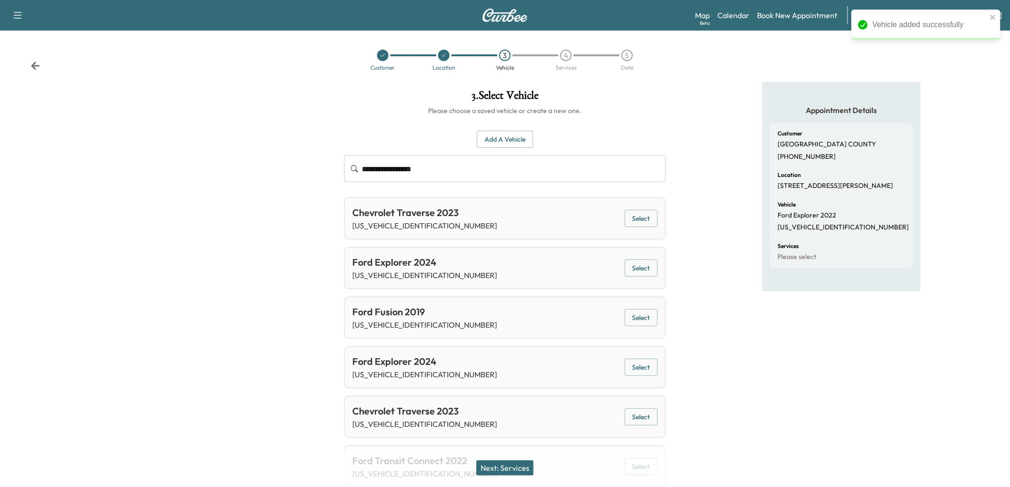
click at [518, 463] on button "Next: Services" at bounding box center [504, 468] width 57 height 15
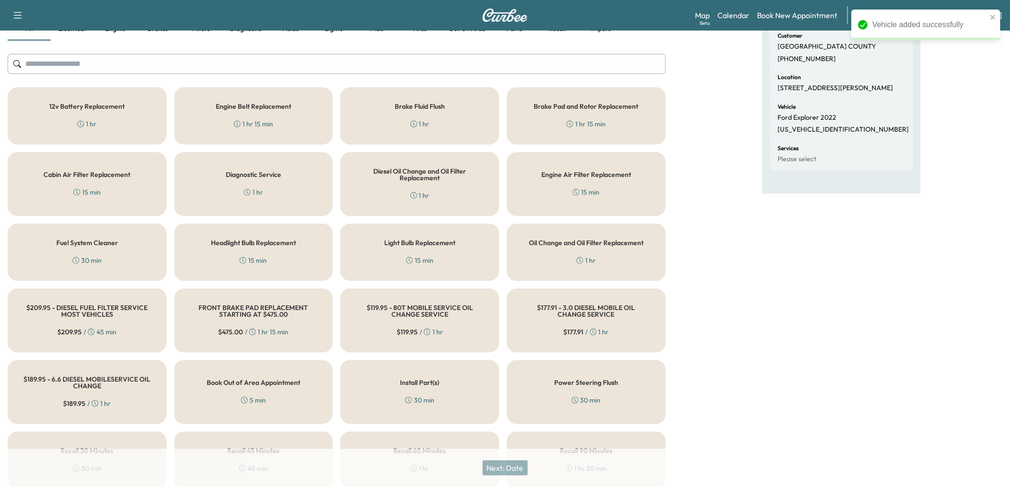
scroll to position [106, 0]
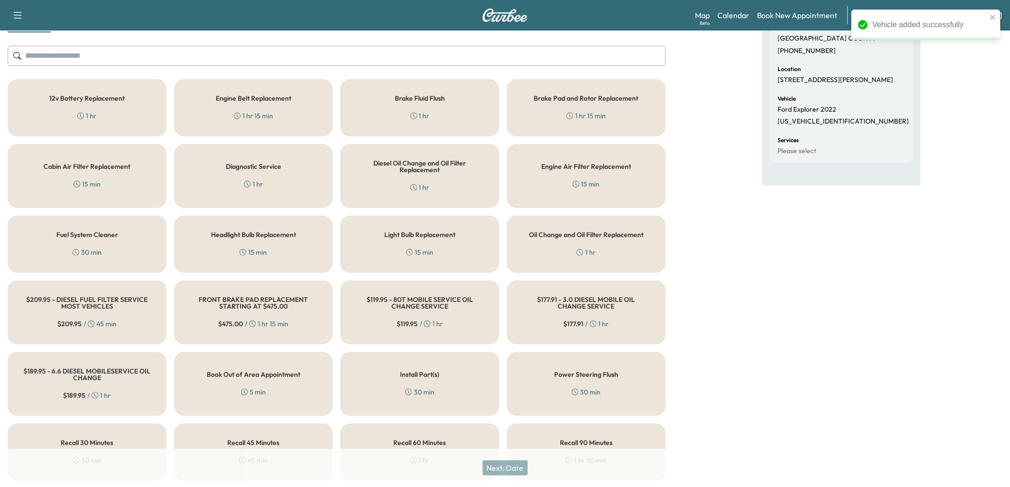
click at [551, 273] on div "Oil Change and Oil Filter Replacement 1 hr" at bounding box center [586, 244] width 159 height 57
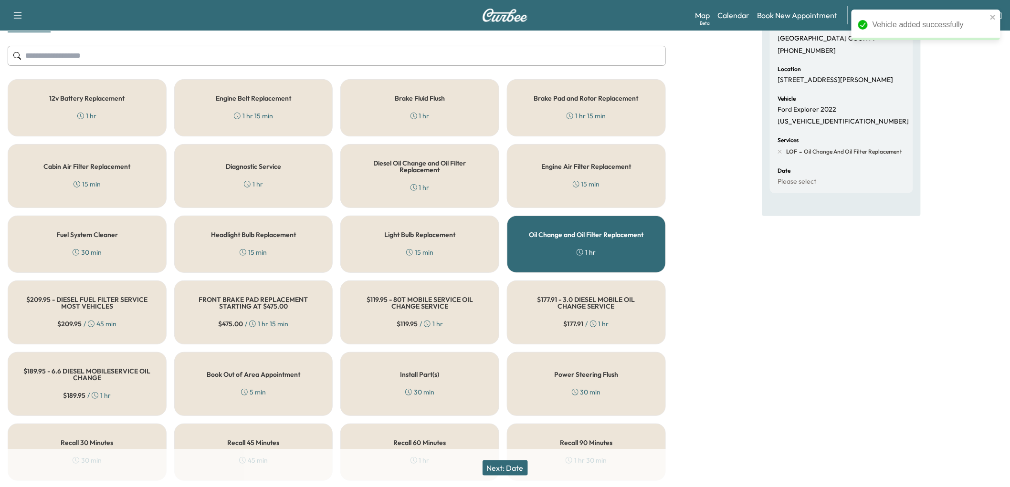
click at [500, 463] on button "Next: Date" at bounding box center [505, 468] width 45 height 15
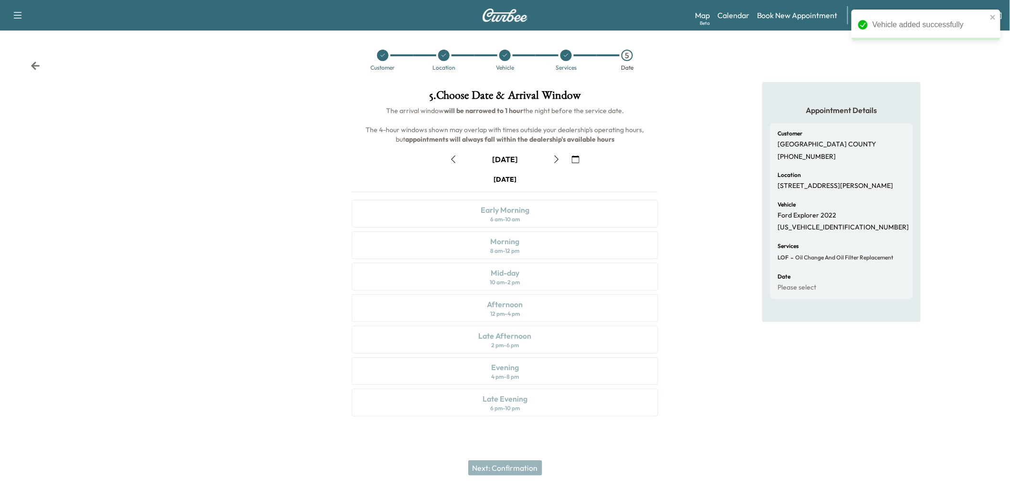
click at [456, 167] on button "button" at bounding box center [453, 159] width 16 height 15
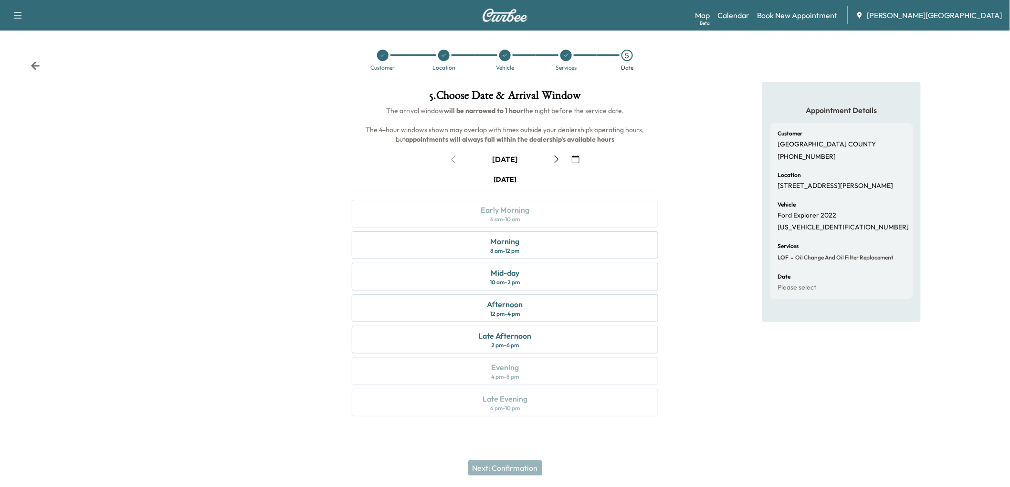
scroll to position [53, 0]
click at [499, 255] on div "8 am - 12 pm" at bounding box center [504, 251] width 29 height 8
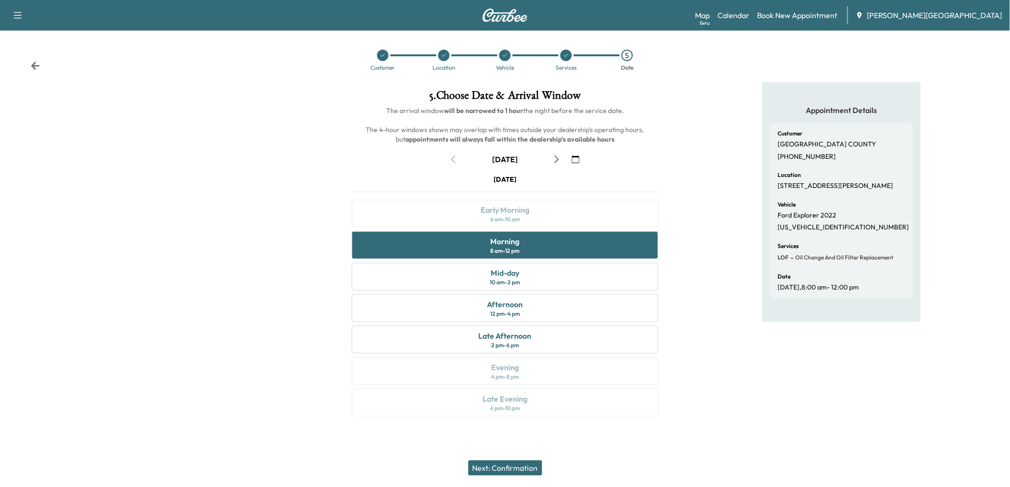
click at [499, 464] on button "Next: Confirmation" at bounding box center [505, 468] width 74 height 15
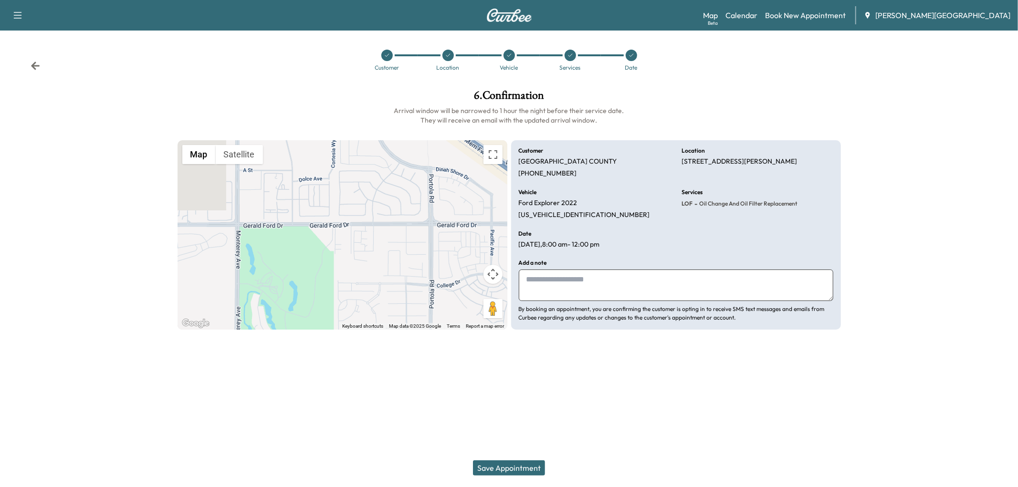
paste textarea "**********"
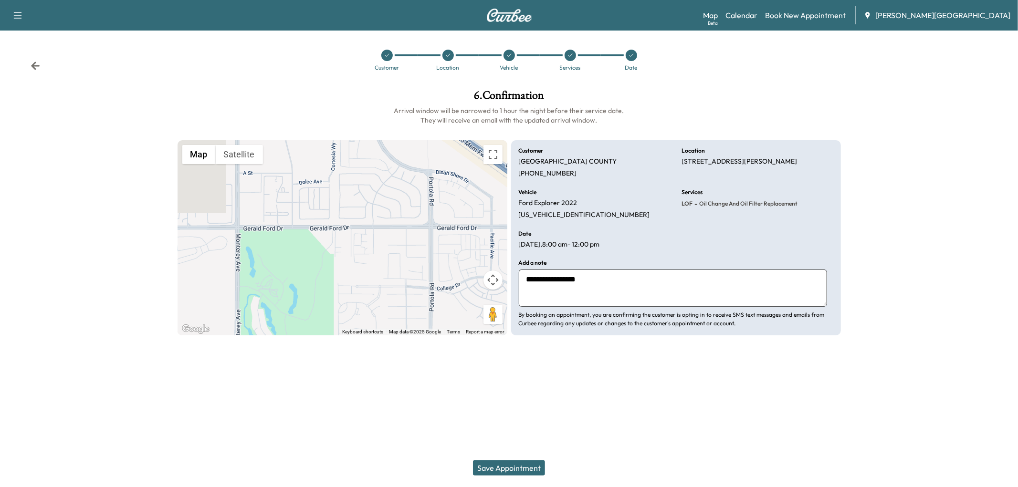
type textarea "**********"
click at [510, 461] on button "Save Appointment" at bounding box center [509, 468] width 72 height 15
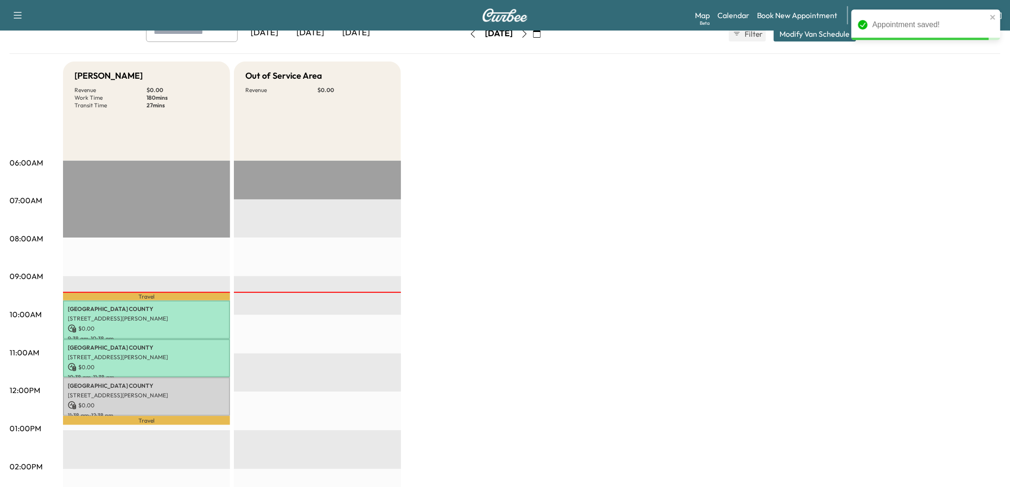
scroll to position [212, 0]
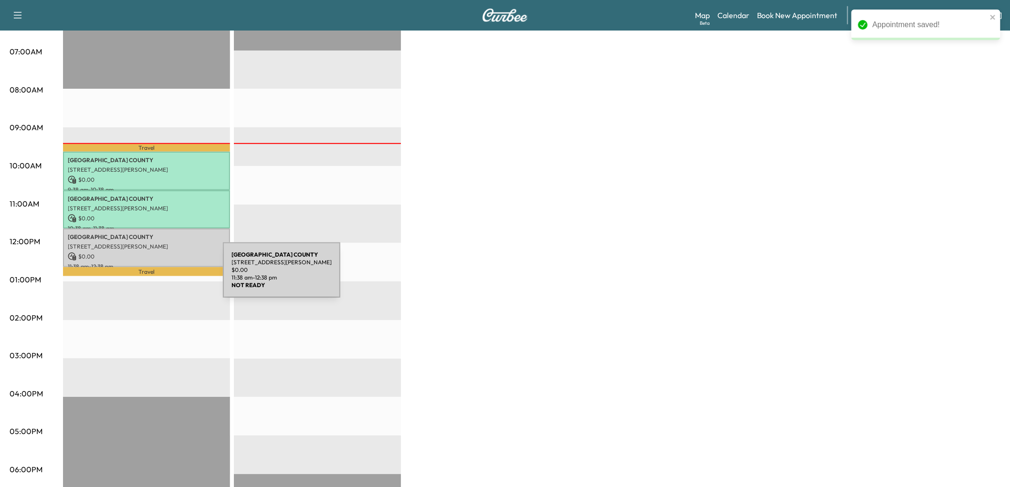
click at [151, 251] on p "[STREET_ADDRESS][PERSON_NAME]" at bounding box center [147, 247] width 158 height 8
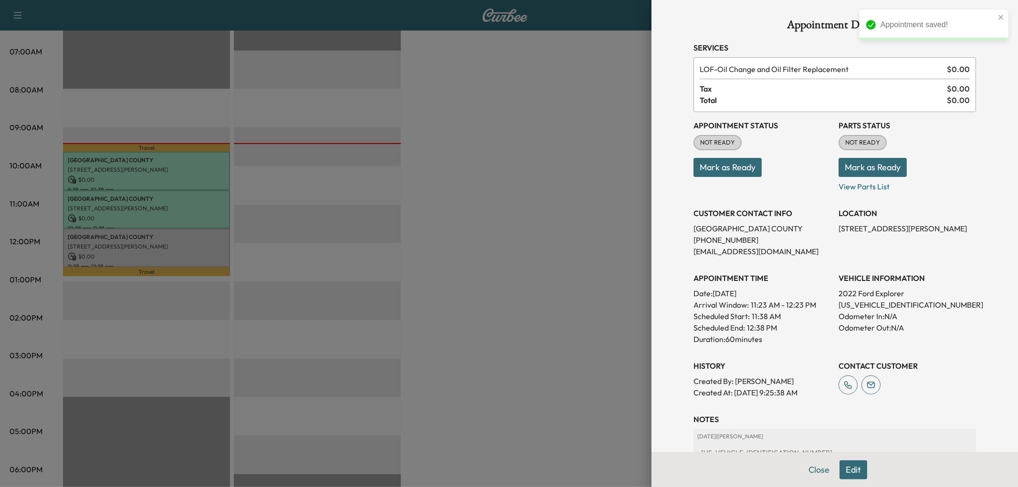
click at [758, 177] on button "Mark as Ready" at bounding box center [727, 167] width 68 height 19
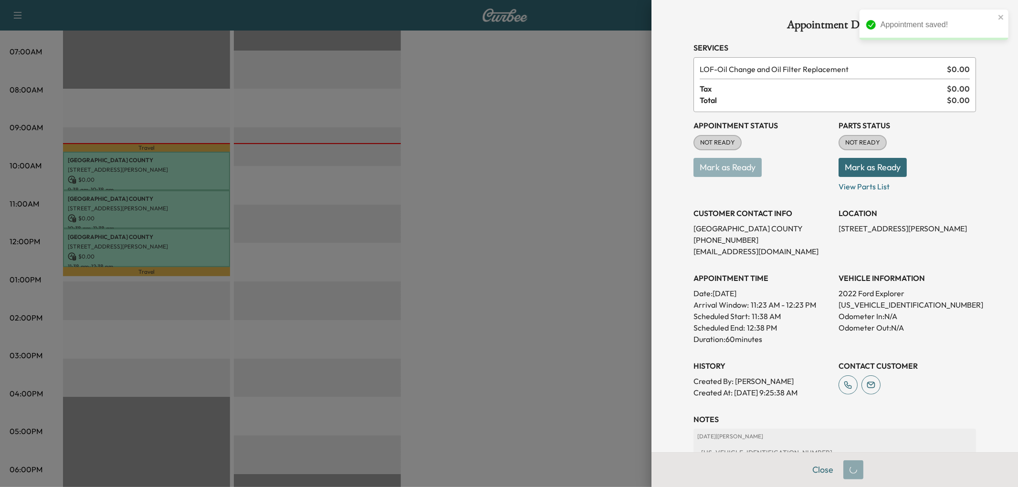
click at [604, 301] on div at bounding box center [509, 243] width 1018 height 487
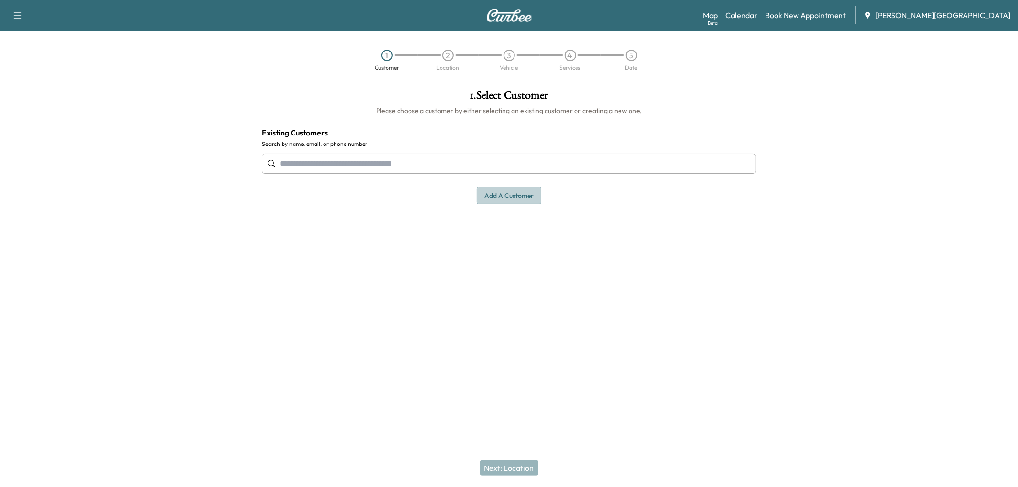
click at [509, 205] on button "Add a customer" at bounding box center [509, 196] width 64 height 18
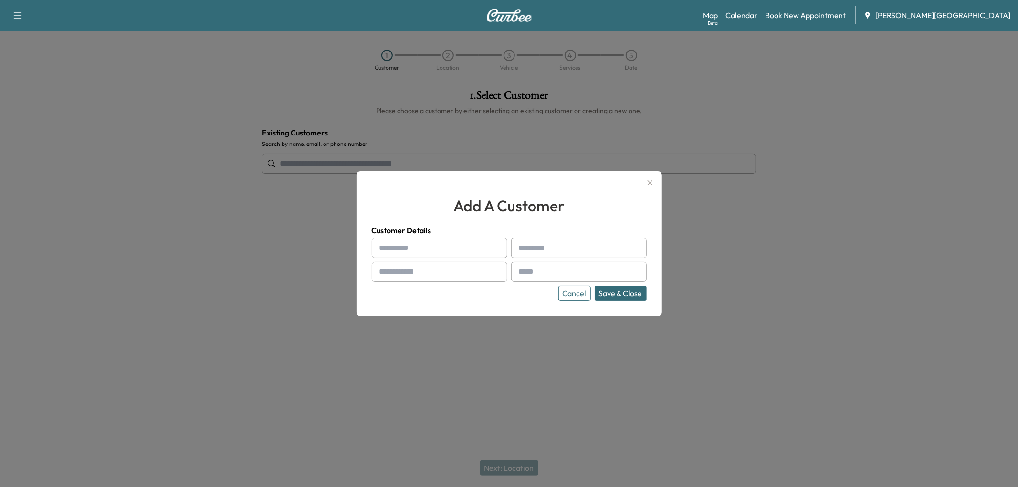
click at [422, 245] on input "text" at bounding box center [440, 248] width 136 height 20
type input "*****"
click at [434, 273] on input "text" at bounding box center [440, 272] width 136 height 20
type input "**********"
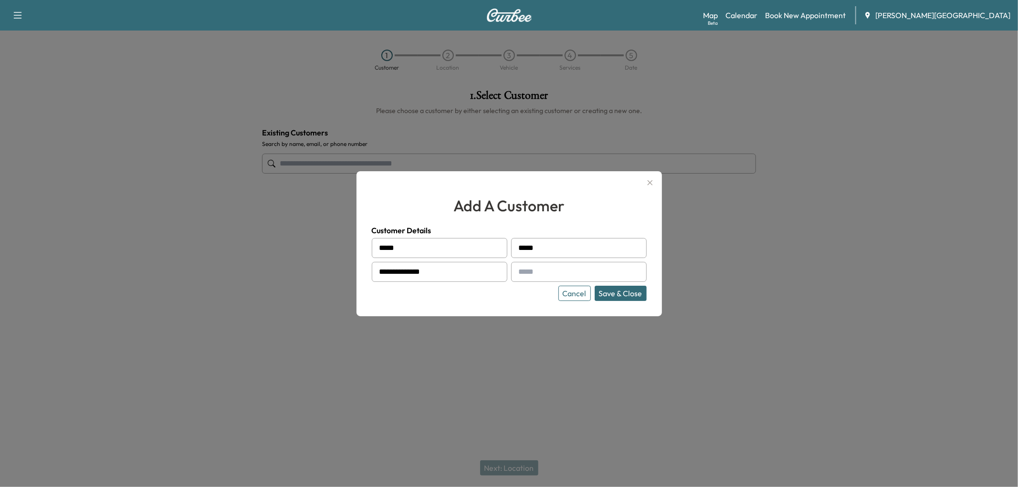
paste input "**********"
type input "**********"
click at [595, 286] on button "Save & Close" at bounding box center [621, 293] width 52 height 15
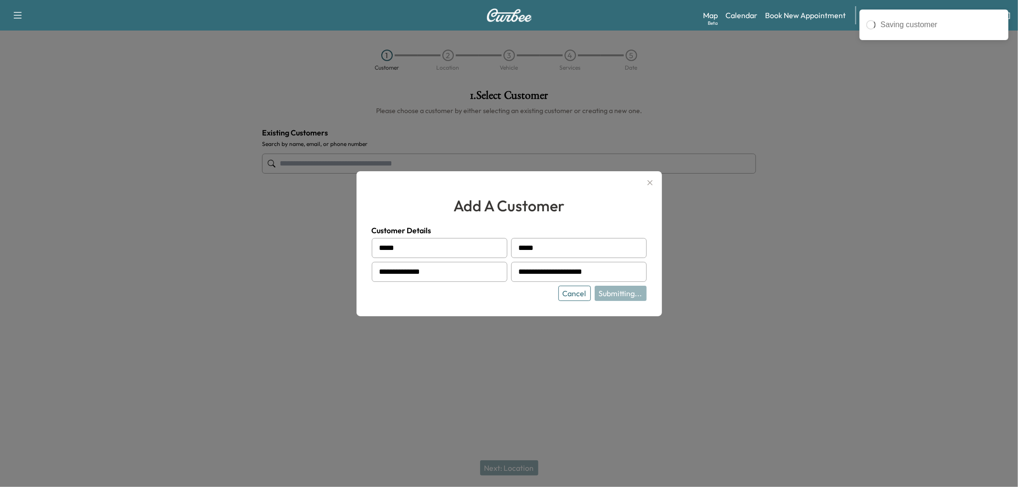
type input "**********"
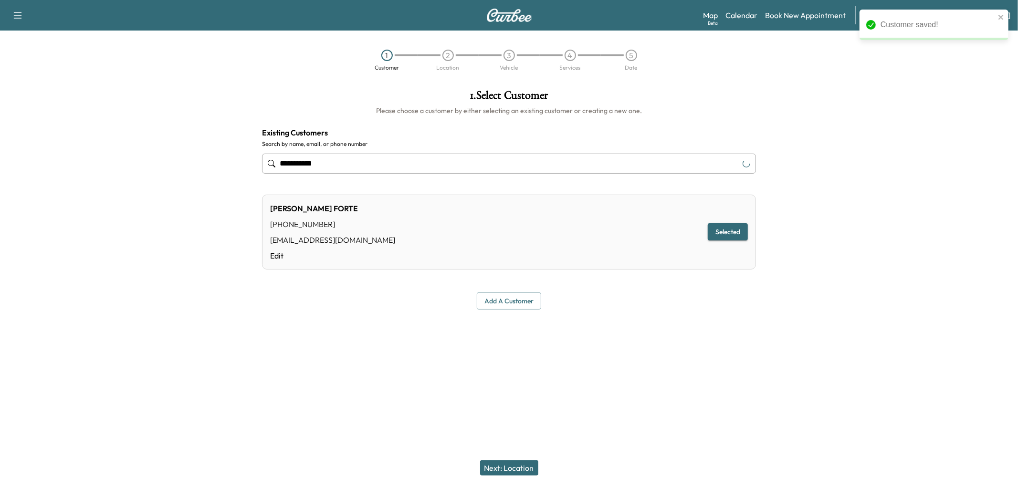
click at [526, 466] on button "Next: Location" at bounding box center [509, 468] width 58 height 15
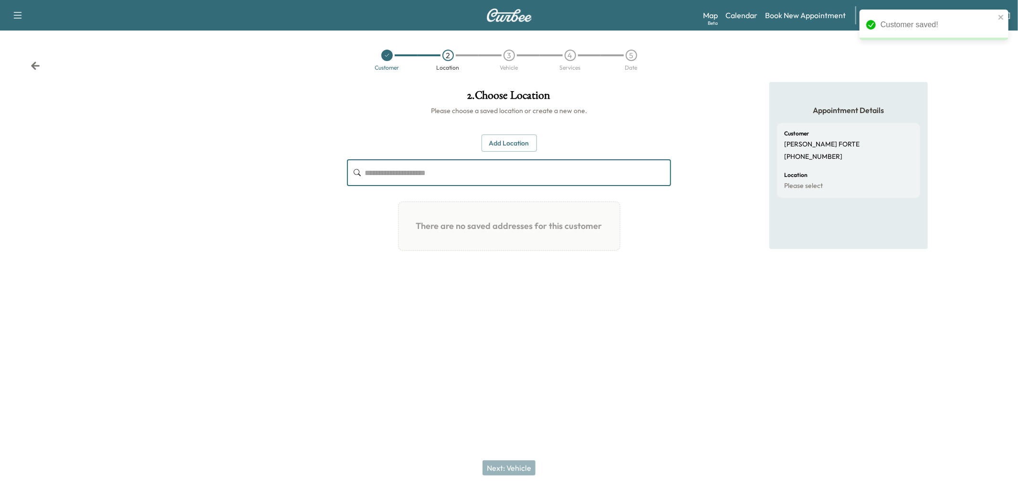
click at [517, 186] on input "text" at bounding box center [518, 172] width 306 height 27
click at [508, 152] on button "Add Location" at bounding box center [509, 144] width 55 height 18
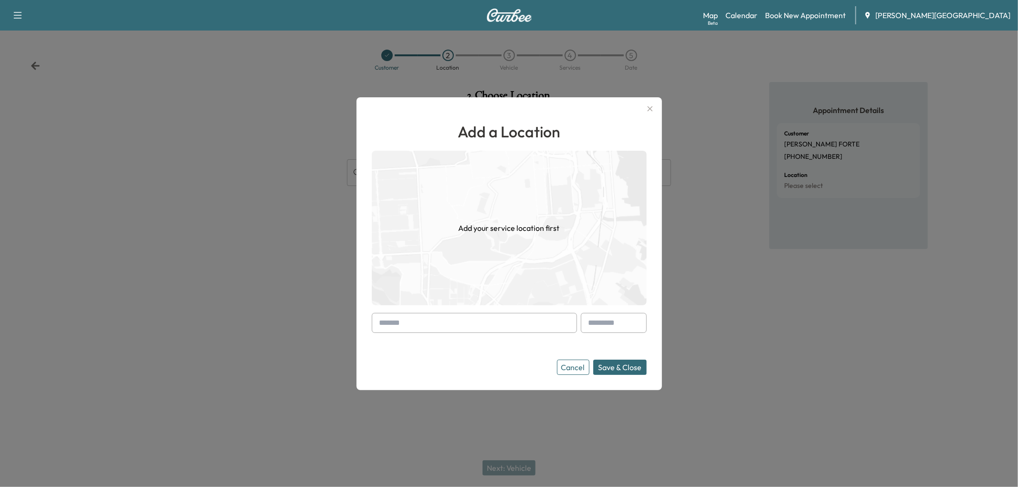
paste input "**********"
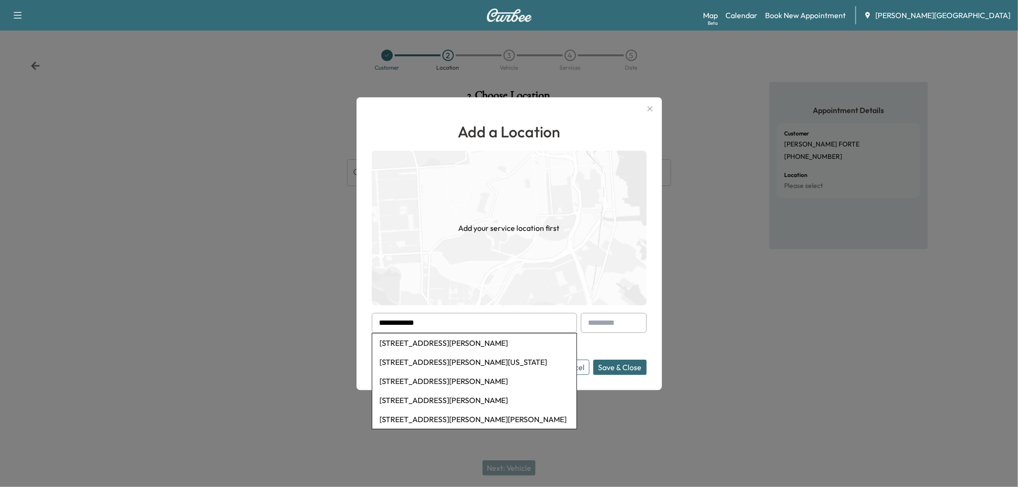
click at [444, 343] on li "26 Arthur Drive, Cathedral City, CA, USA" at bounding box center [474, 343] width 204 height 19
type input "**********"
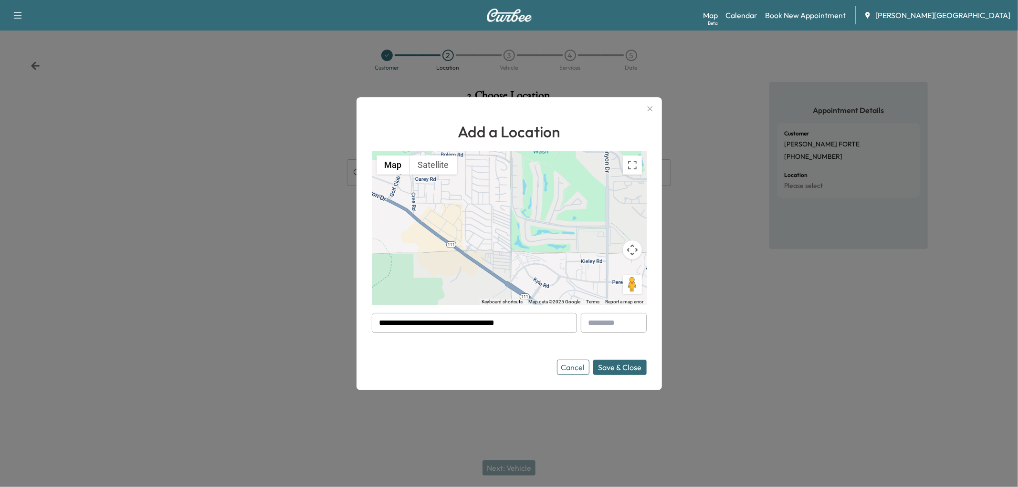
click at [628, 375] on button "Save & Close" at bounding box center [619, 367] width 53 height 15
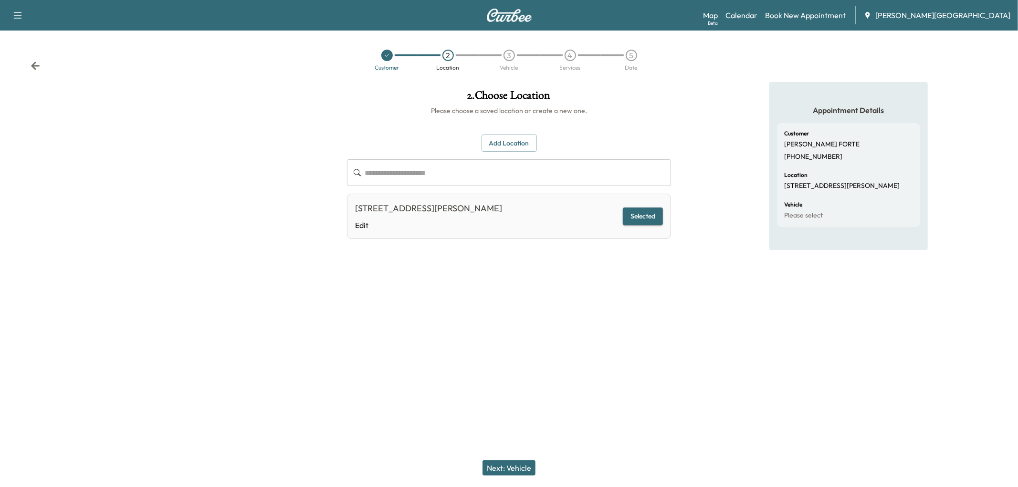
click at [488, 468] on button "Next: Vehicle" at bounding box center [509, 468] width 53 height 15
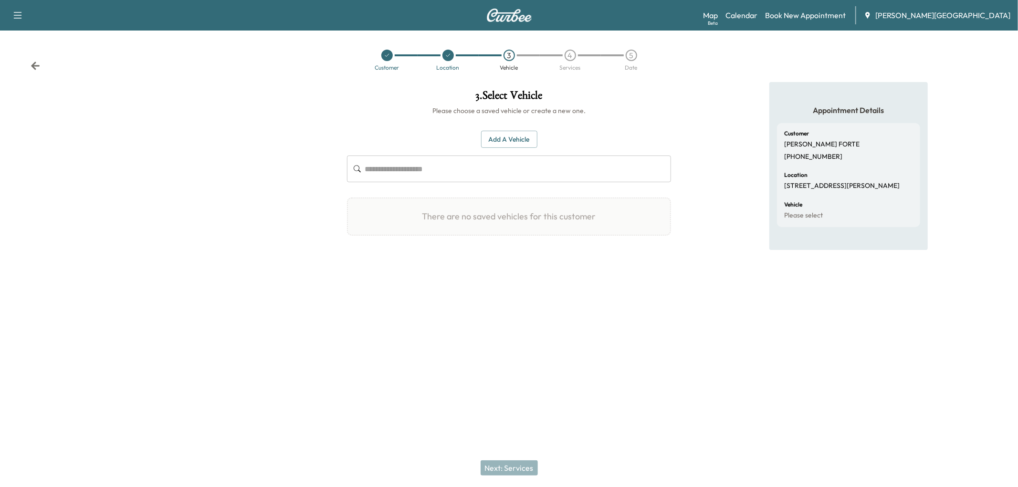
drag, startPoint x: 481, startPoint y: 177, endPoint x: 484, endPoint y: 173, distance: 5.1
click at [483, 175] on div "Add a Vehicle ​" at bounding box center [509, 157] width 324 height 52
click at [485, 148] on button "Add a Vehicle" at bounding box center [509, 140] width 56 height 18
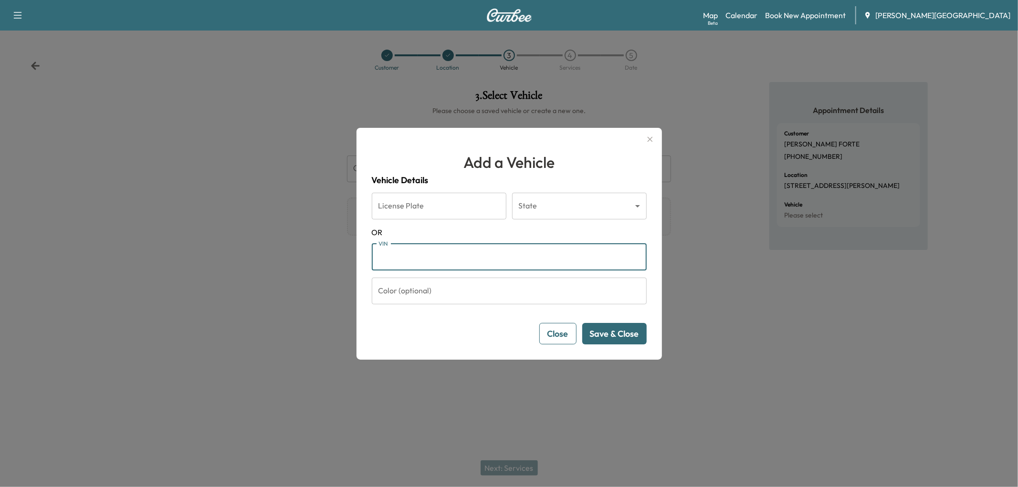
paste input "**********"
type input "**********"
click at [599, 345] on button "Save & Close" at bounding box center [614, 333] width 64 height 21
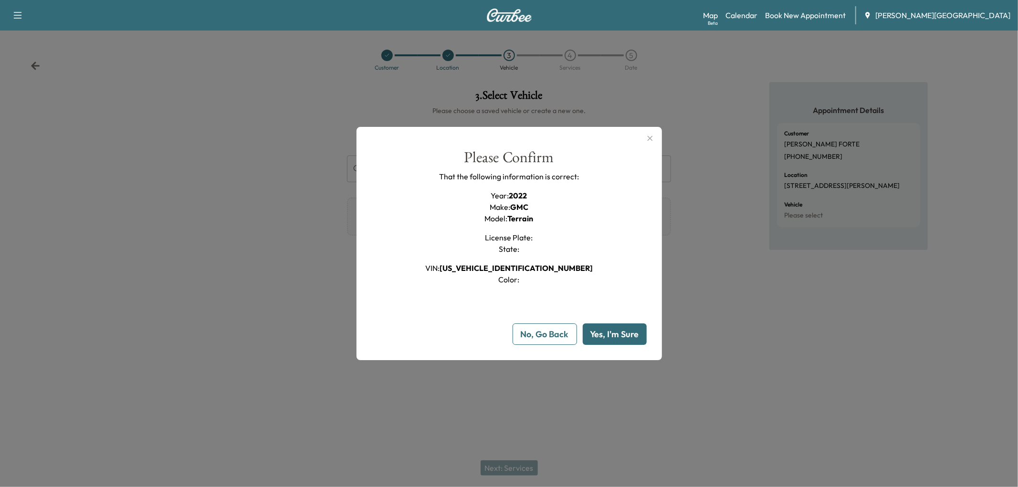
click at [605, 345] on button "Yes, I'm Sure" at bounding box center [615, 334] width 64 height 21
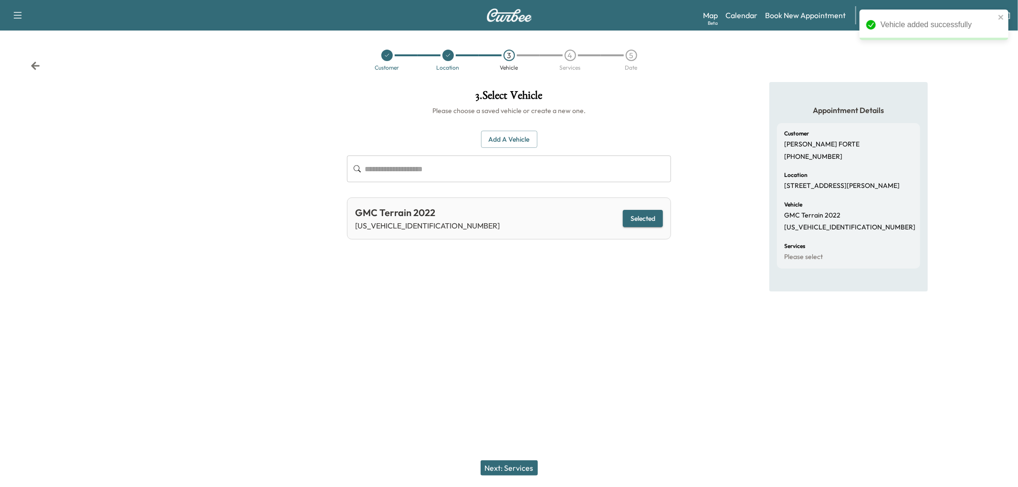
click at [528, 466] on button "Next: Services" at bounding box center [509, 468] width 57 height 15
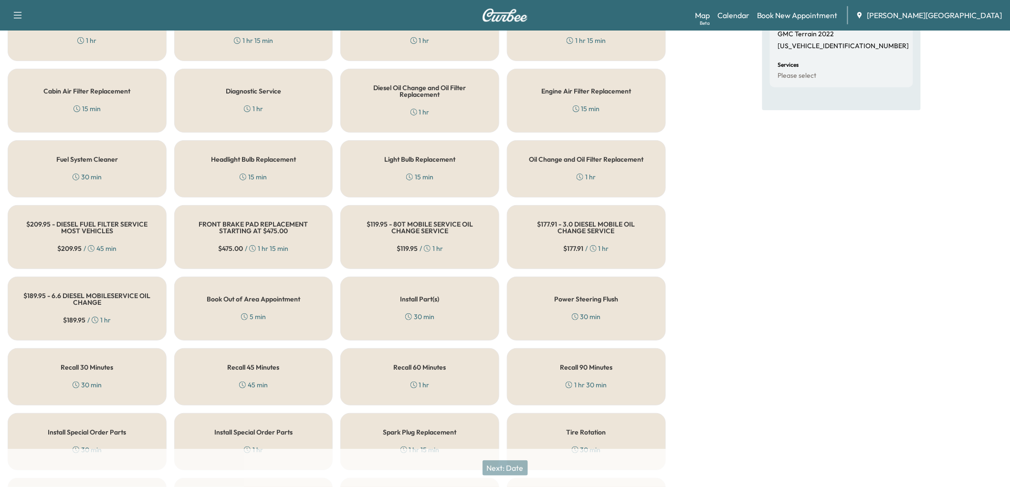
scroll to position [130, 0]
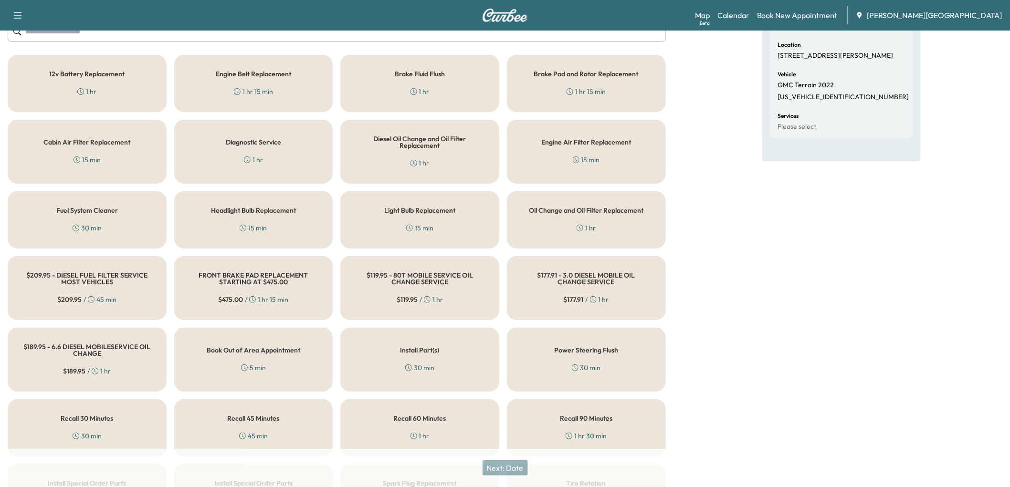
drag, startPoint x: 260, startPoint y: 226, endPoint x: 264, endPoint y: 229, distance: 5.1
click at [260, 165] on div "1 hr" at bounding box center [253, 160] width 19 height 10
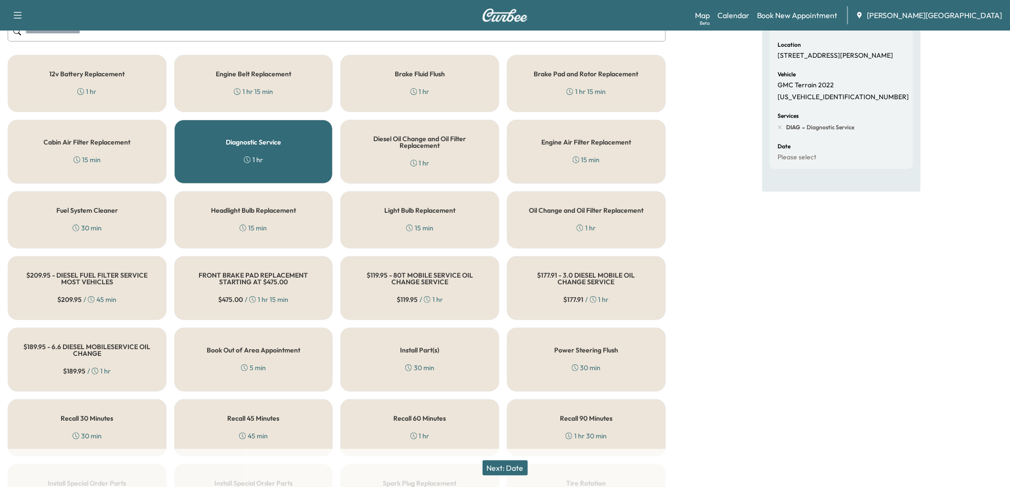
click at [499, 453] on div "Next: Date" at bounding box center [505, 468] width 1010 height 38
click at [498, 461] on button "Next: Date" at bounding box center [505, 468] width 45 height 15
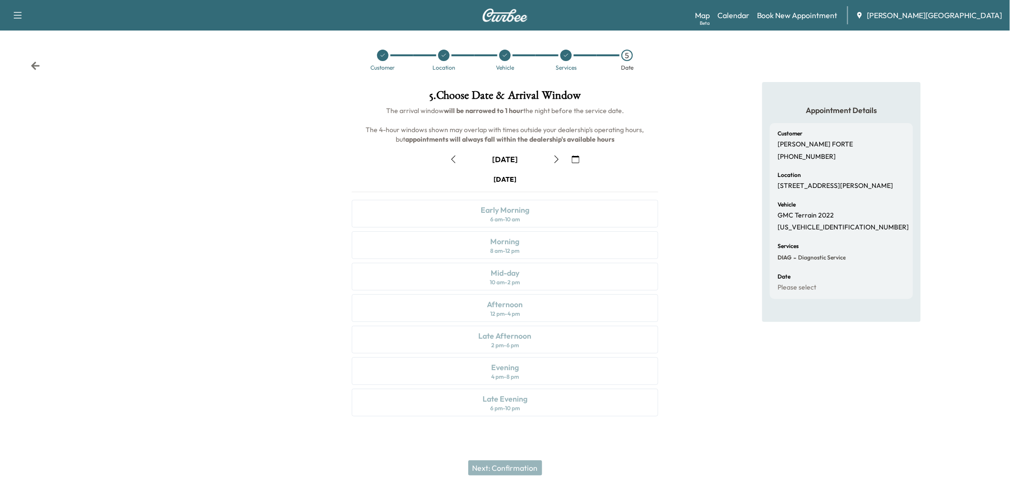
click at [455, 163] on icon "button" at bounding box center [454, 160] width 4 height 8
click at [493, 267] on div "Mid-day" at bounding box center [505, 272] width 29 height 11
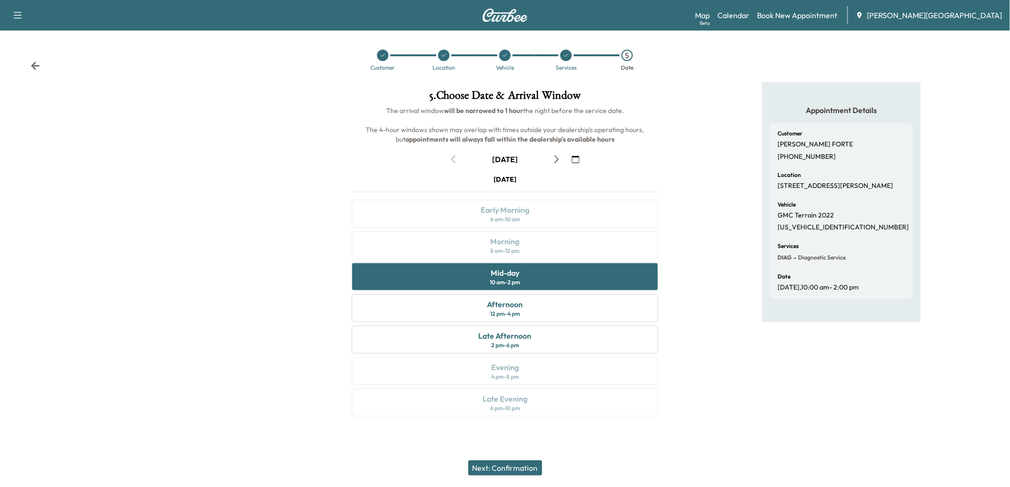
click at [512, 453] on div "Next: Confirmation" at bounding box center [505, 468] width 1010 height 38
click at [514, 461] on button "Next: Confirmation" at bounding box center [505, 468] width 74 height 15
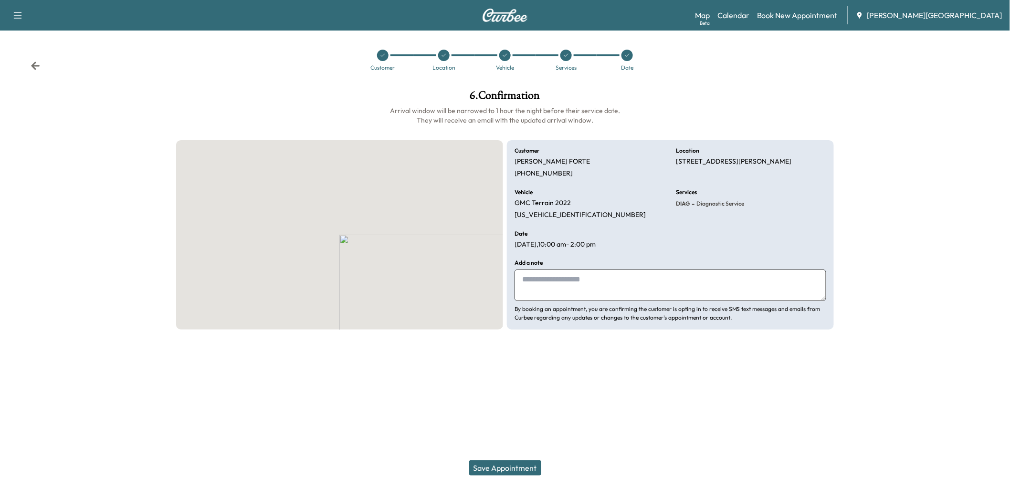
scroll to position [0, 0]
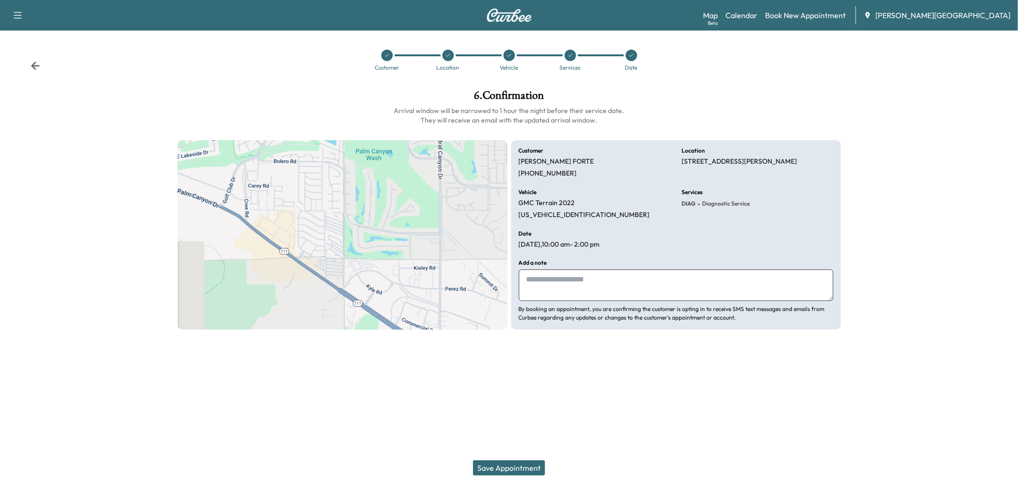
click at [554, 301] on textarea at bounding box center [676, 286] width 315 height 32
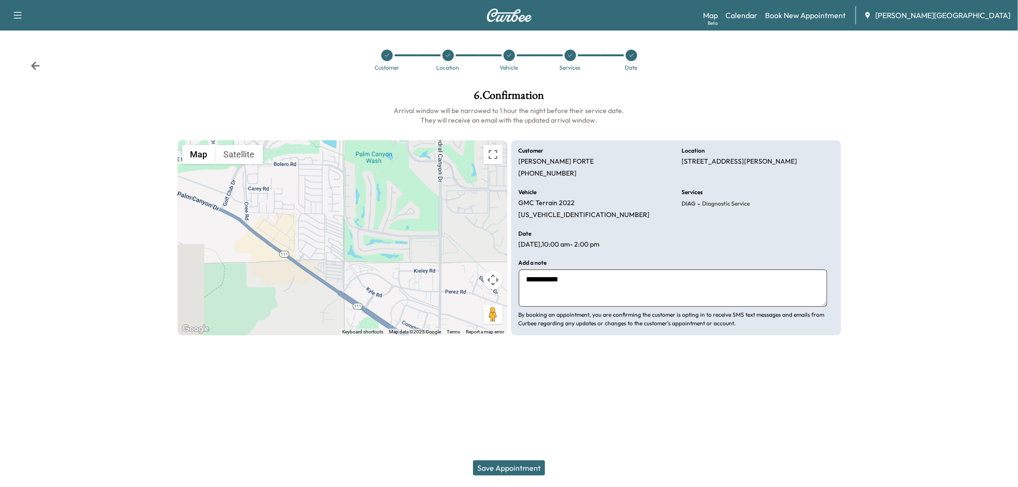
type textarea "**********"
click at [530, 466] on button "Save Appointment" at bounding box center [509, 468] width 72 height 15
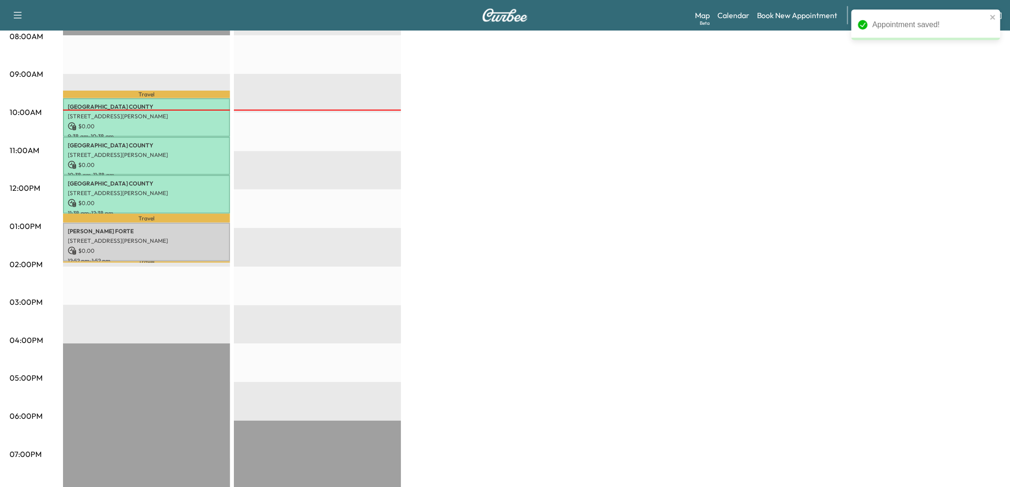
scroll to position [318, 0]
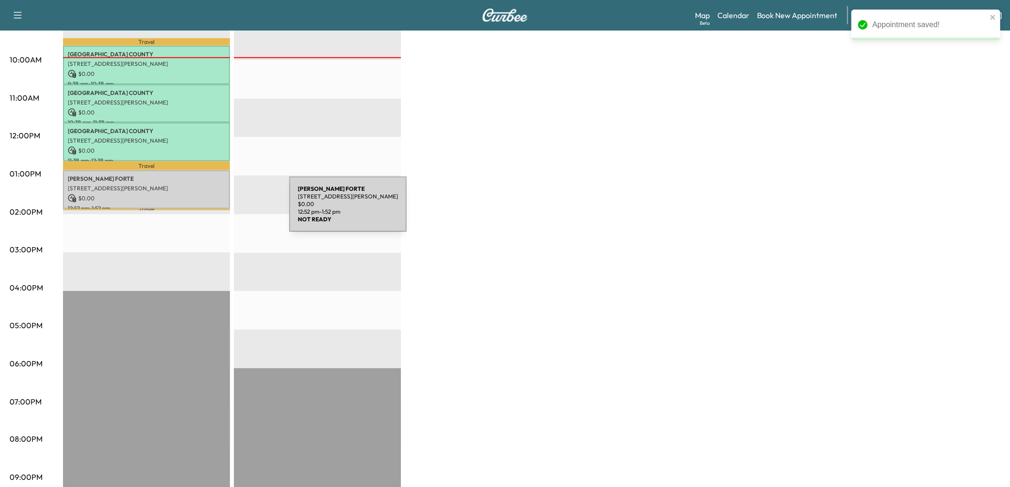
click at [218, 192] on p "[STREET_ADDRESS][PERSON_NAME]" at bounding box center [147, 189] width 158 height 8
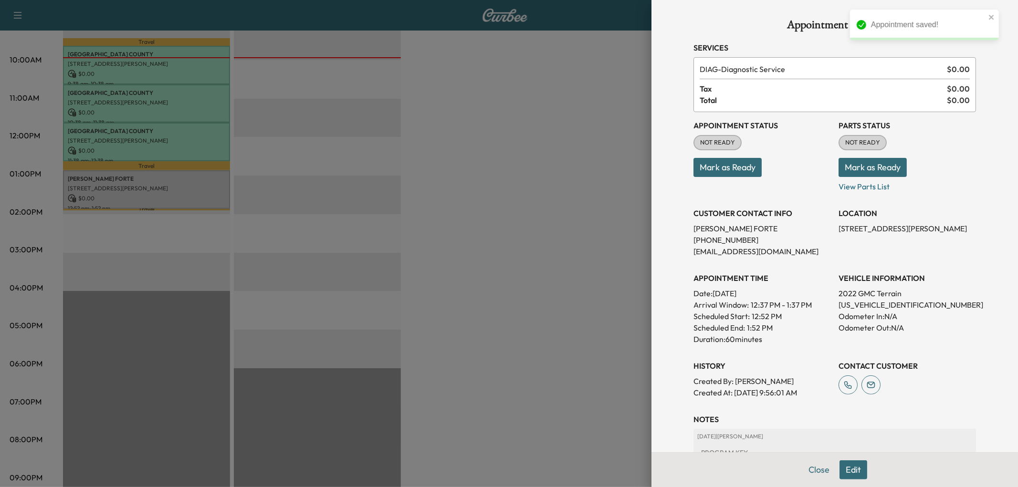
click at [728, 177] on button "Mark as Ready" at bounding box center [727, 167] width 68 height 19
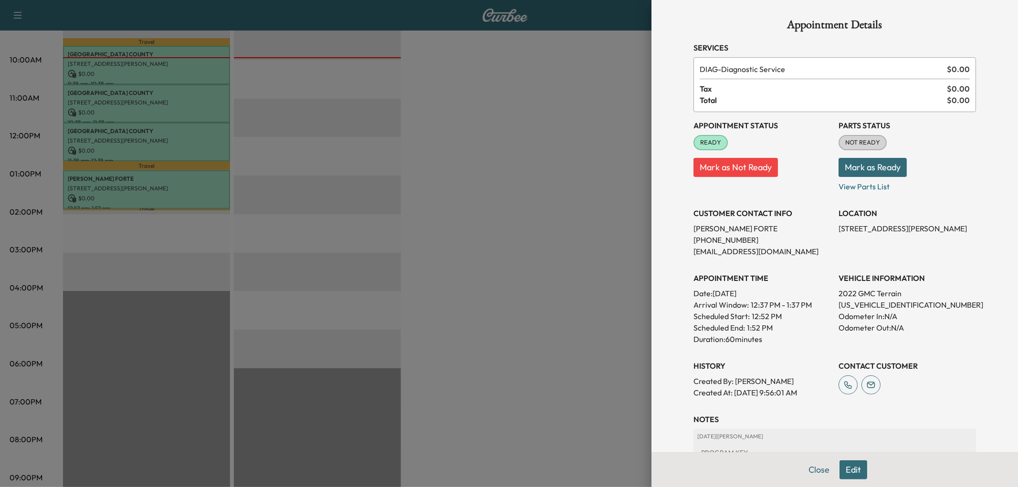
drag, startPoint x: 549, startPoint y: 196, endPoint x: 531, endPoint y: 199, distance: 17.8
click at [549, 196] on div at bounding box center [509, 243] width 1018 height 487
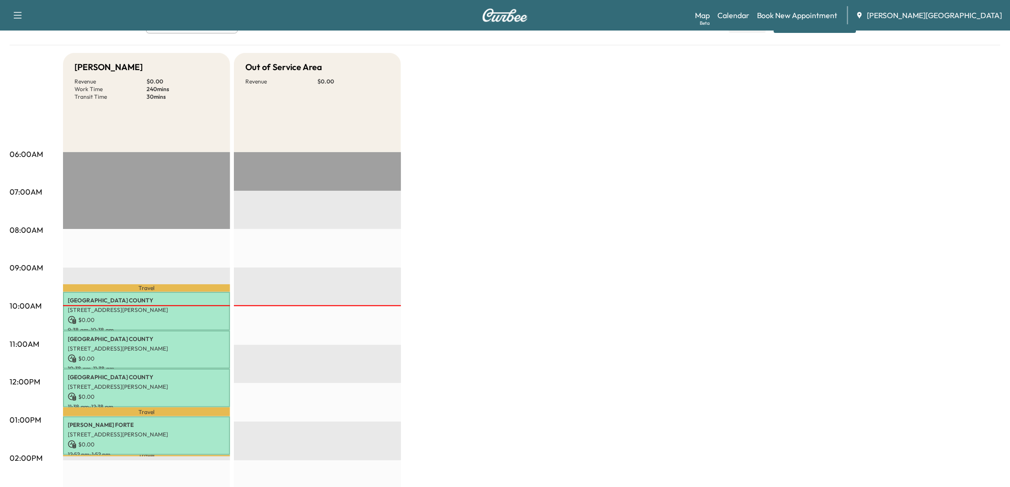
scroll to position [0, 0]
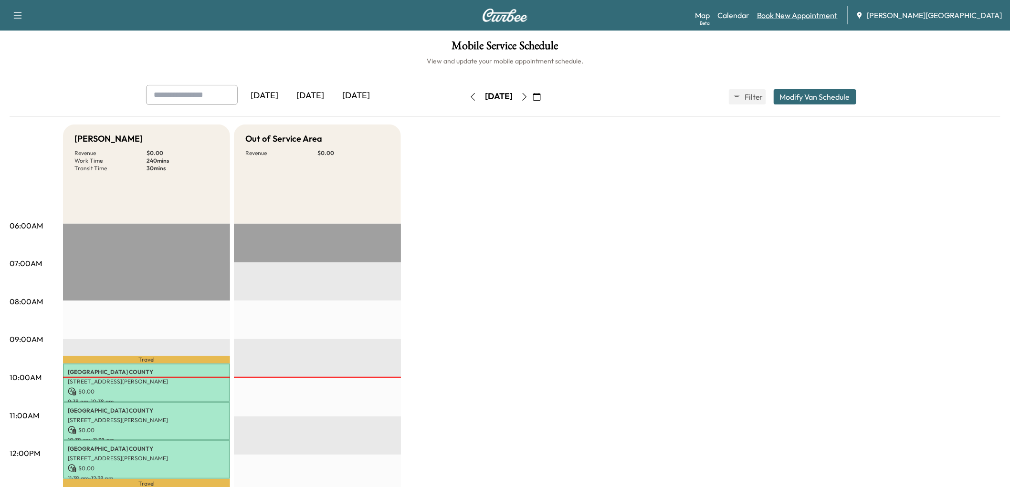
click at [837, 21] on link "Book New Appointment" at bounding box center [797, 15] width 81 height 11
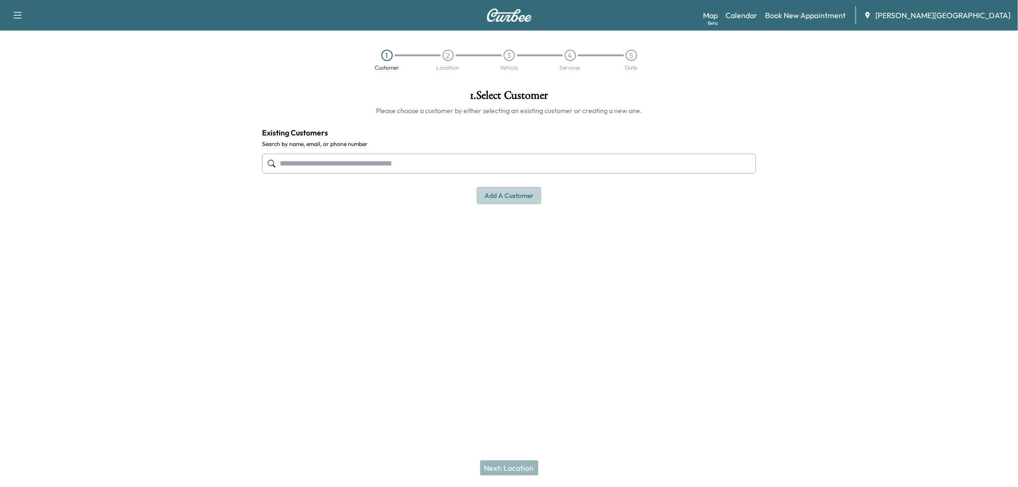
click at [517, 205] on button "Add a customer" at bounding box center [509, 196] width 64 height 18
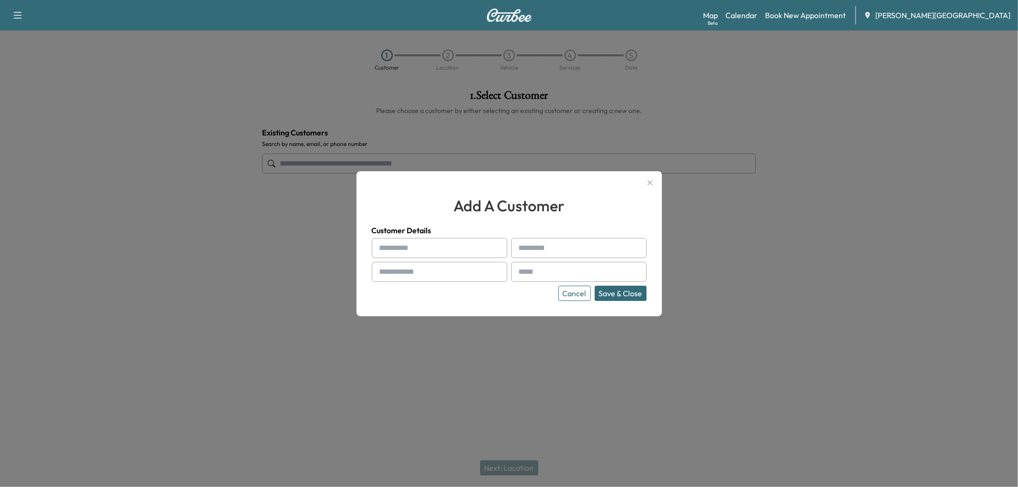
click at [648, 177] on icon "button" at bounding box center [649, 182] width 11 height 11
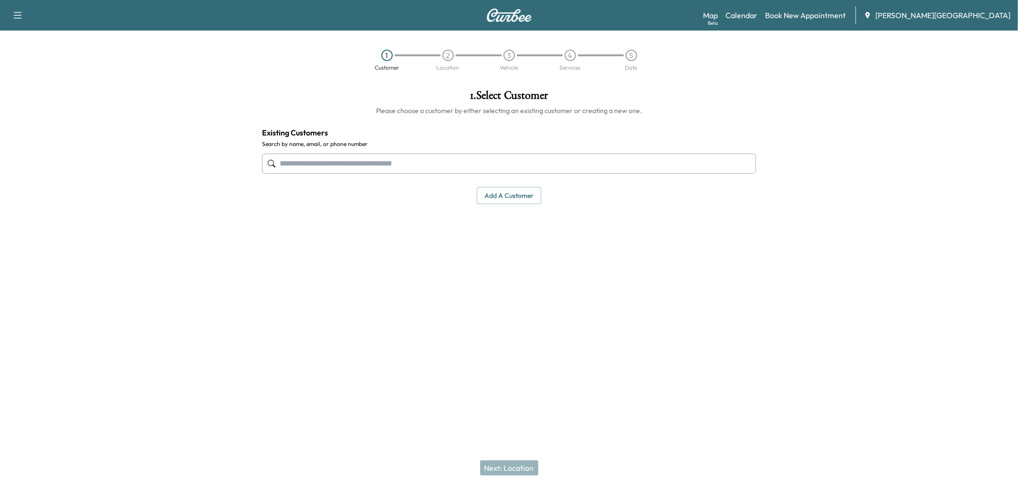
click at [640, 174] on input "text" at bounding box center [509, 164] width 494 height 20
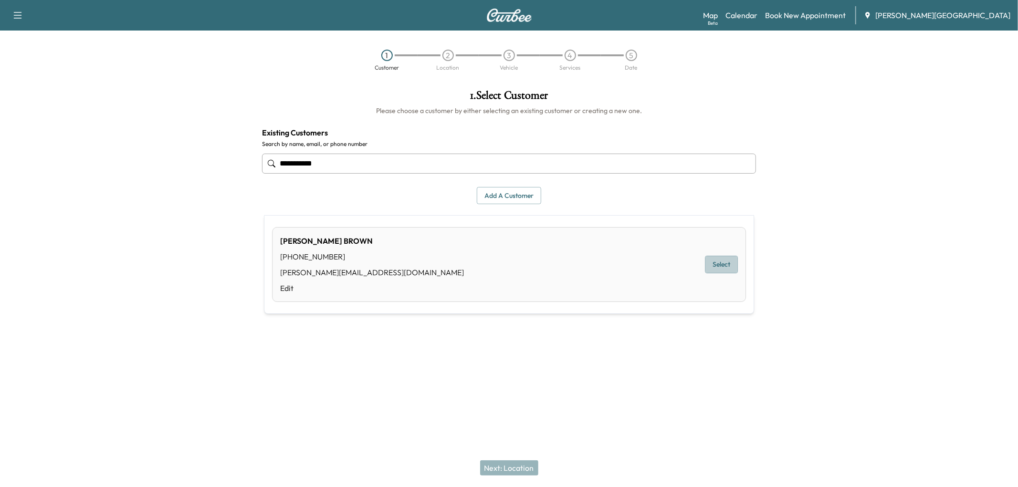
click at [714, 273] on button "Select" at bounding box center [721, 265] width 33 height 18
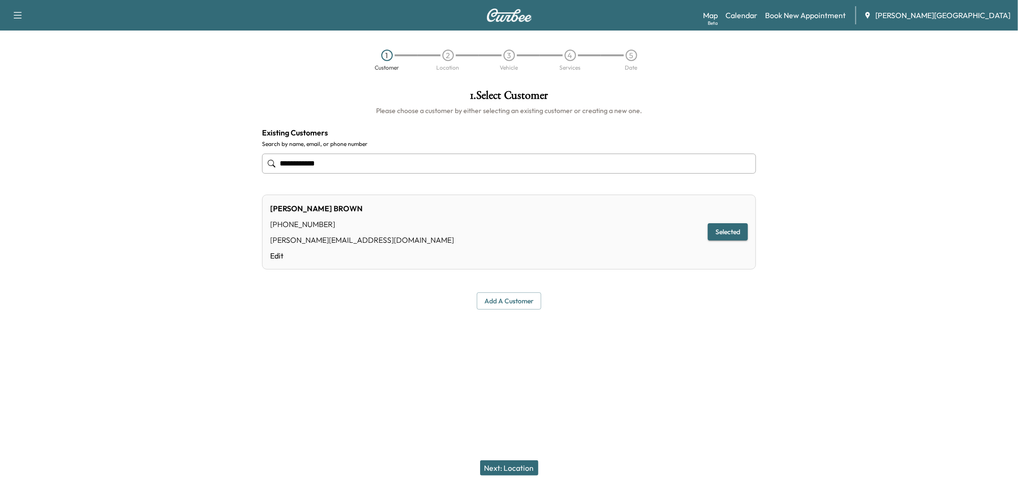
type input "**********"
click at [516, 468] on button "Next: Location" at bounding box center [509, 468] width 58 height 15
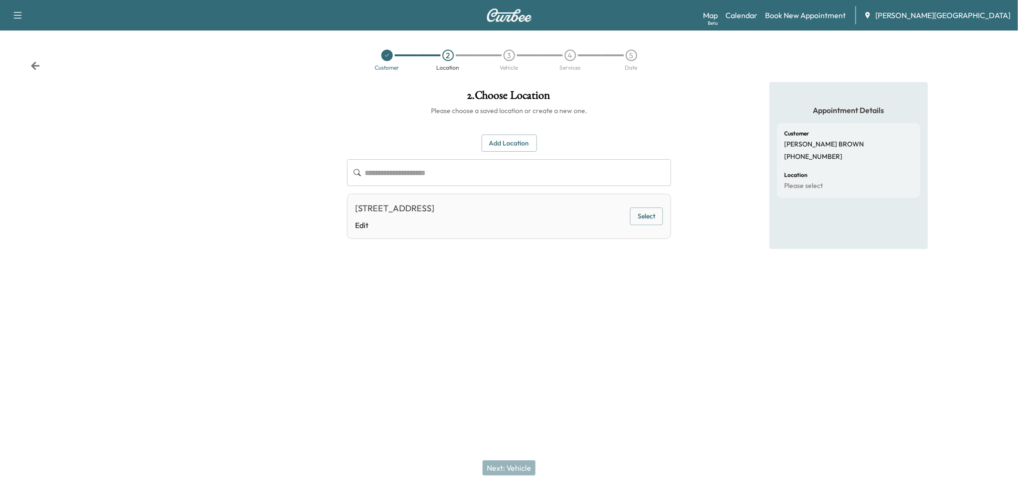
click at [641, 225] on button "Select" at bounding box center [646, 217] width 33 height 18
click at [504, 462] on button "Next: Vehicle" at bounding box center [509, 468] width 53 height 15
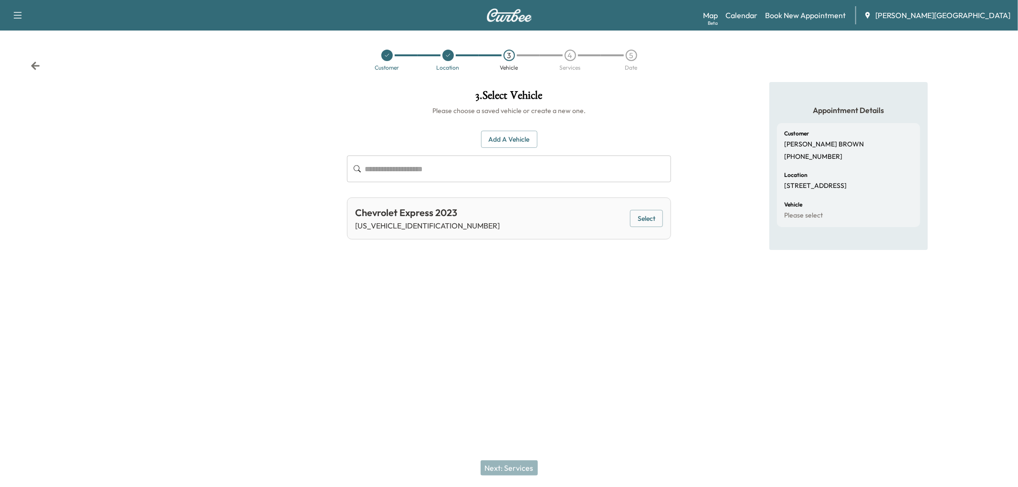
click at [643, 228] on button "Select" at bounding box center [646, 219] width 33 height 18
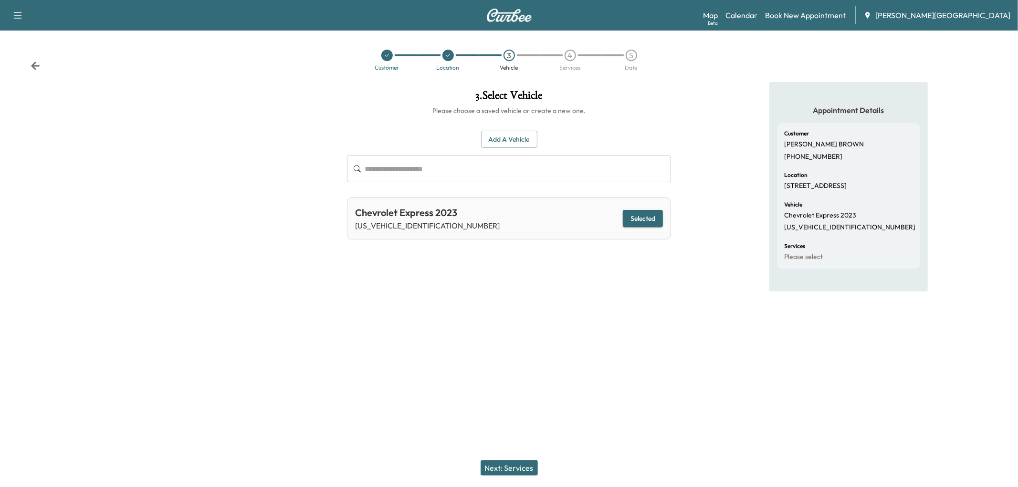
click at [536, 463] on button "Next: Services" at bounding box center [509, 468] width 57 height 15
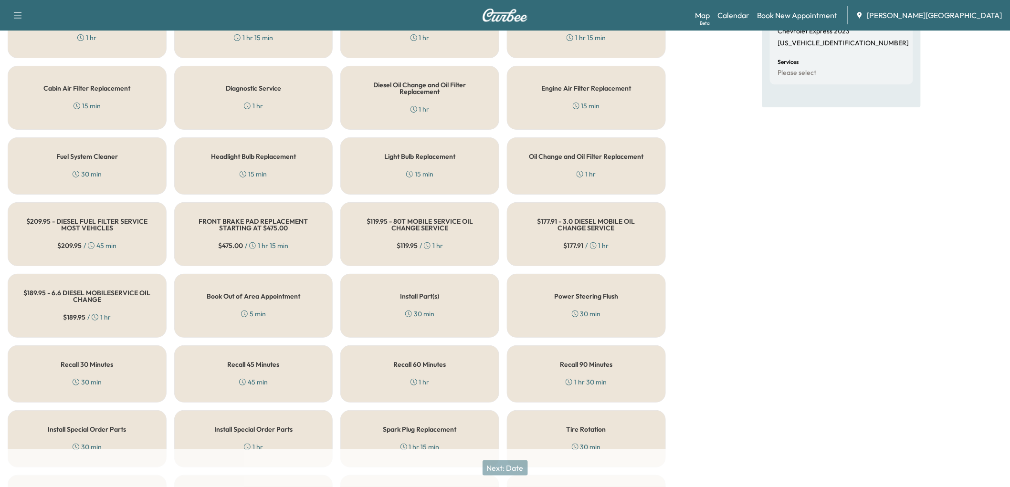
scroll to position [371, 0]
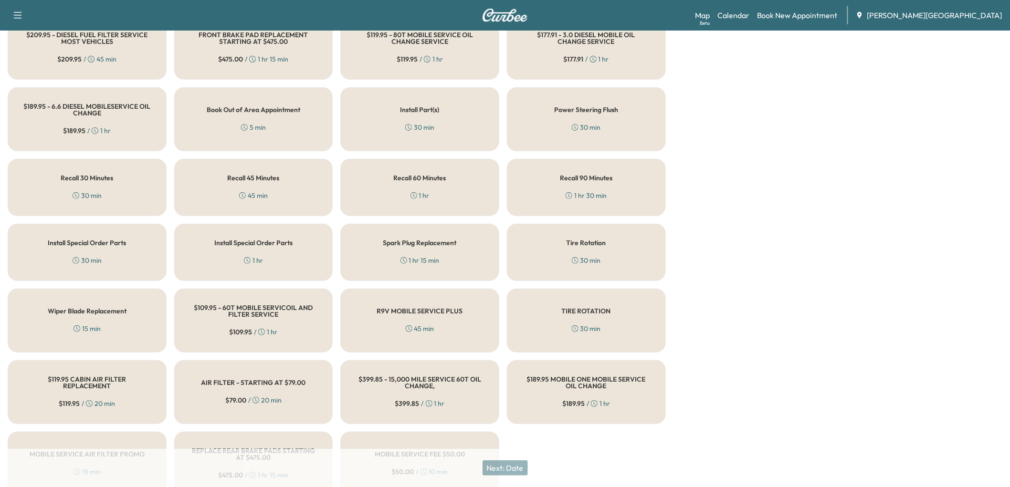
click at [440, 113] on h5 "Install Part(s)" at bounding box center [419, 109] width 39 height 7
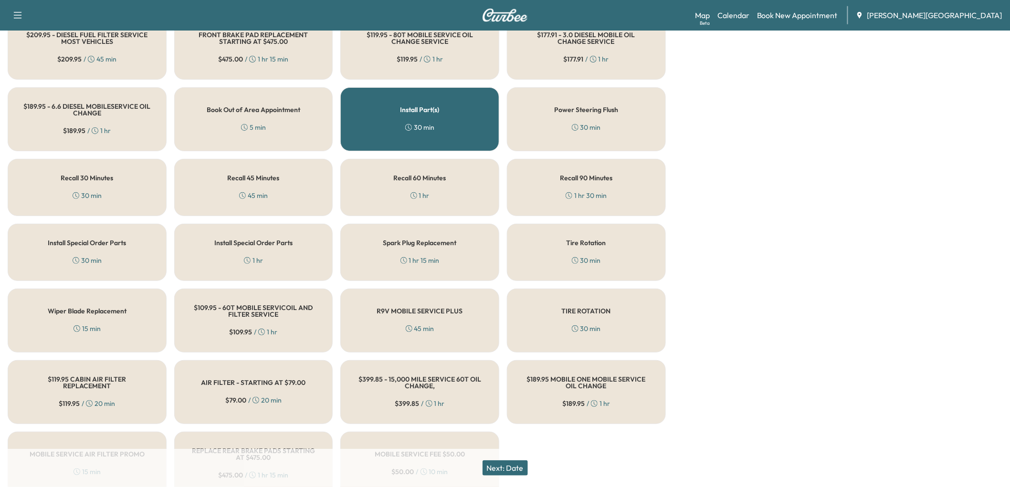
click at [528, 461] on button "Next: Date" at bounding box center [505, 468] width 45 height 15
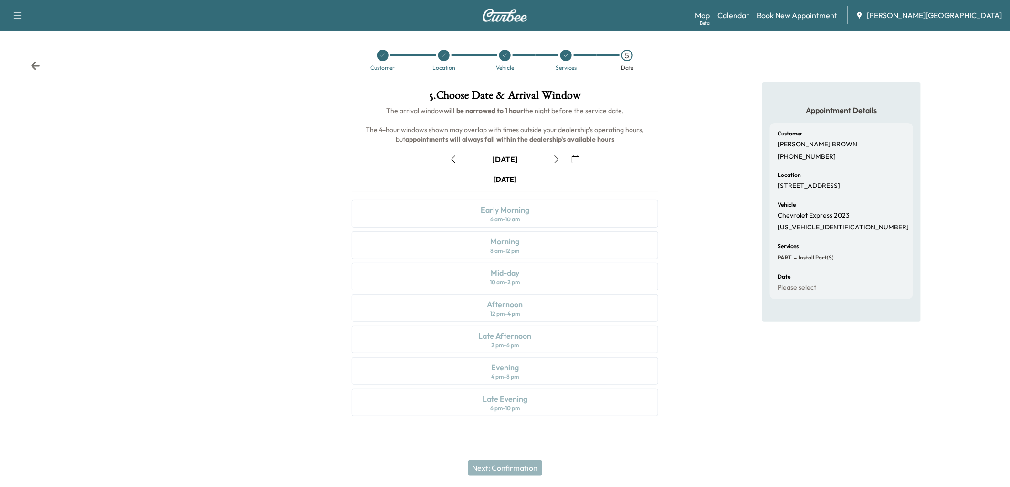
click at [452, 163] on icon "button" at bounding box center [454, 160] width 8 height 8
click at [512, 339] on div "Late Afternoon" at bounding box center [504, 335] width 53 height 11
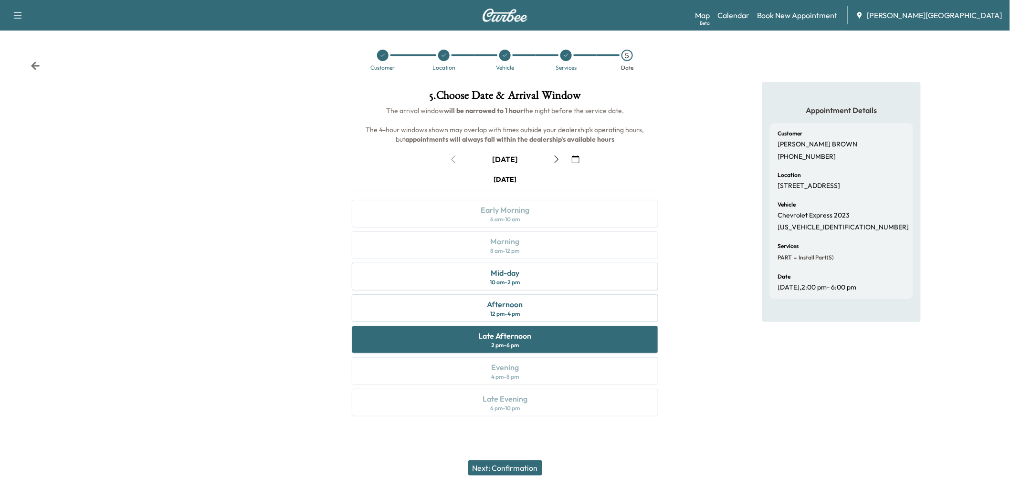
click at [527, 465] on button "Next: Confirmation" at bounding box center [505, 468] width 74 height 15
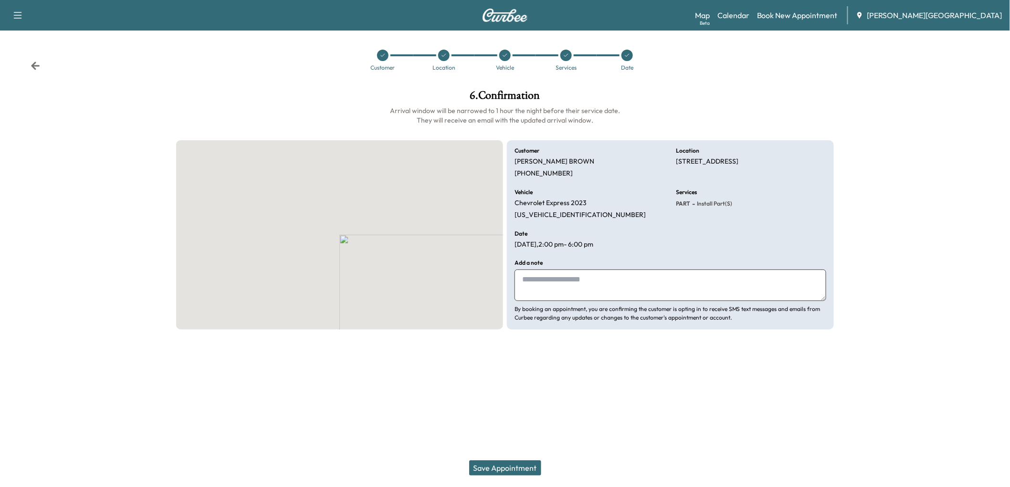
scroll to position [0, 0]
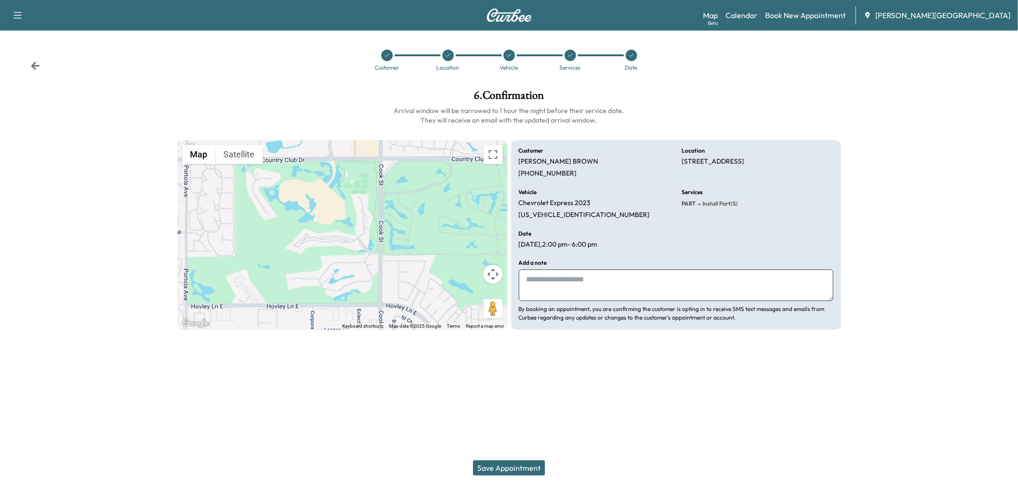
click at [578, 301] on textarea at bounding box center [676, 286] width 315 height 32
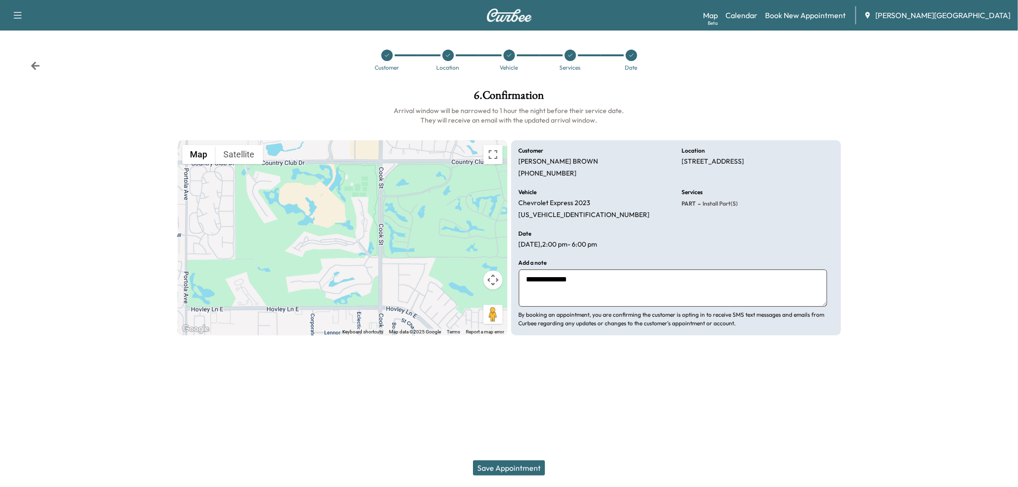
type textarea "**********"
drag, startPoint x: 548, startPoint y: 462, endPoint x: 560, endPoint y: 465, distance: 12.7
click at [545, 463] on button "Save Appointment" at bounding box center [509, 468] width 72 height 15
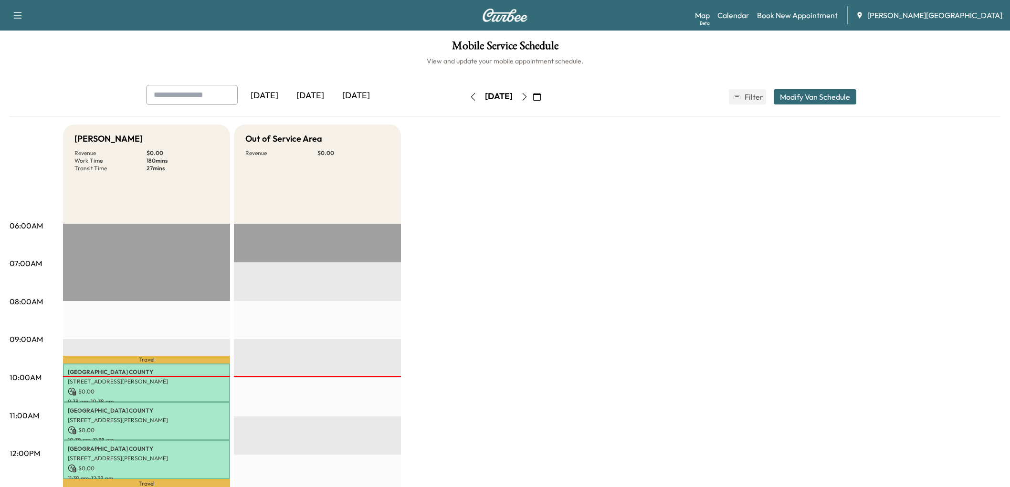
scroll to position [212, 0]
